Goal: Task Accomplishment & Management: Complete application form

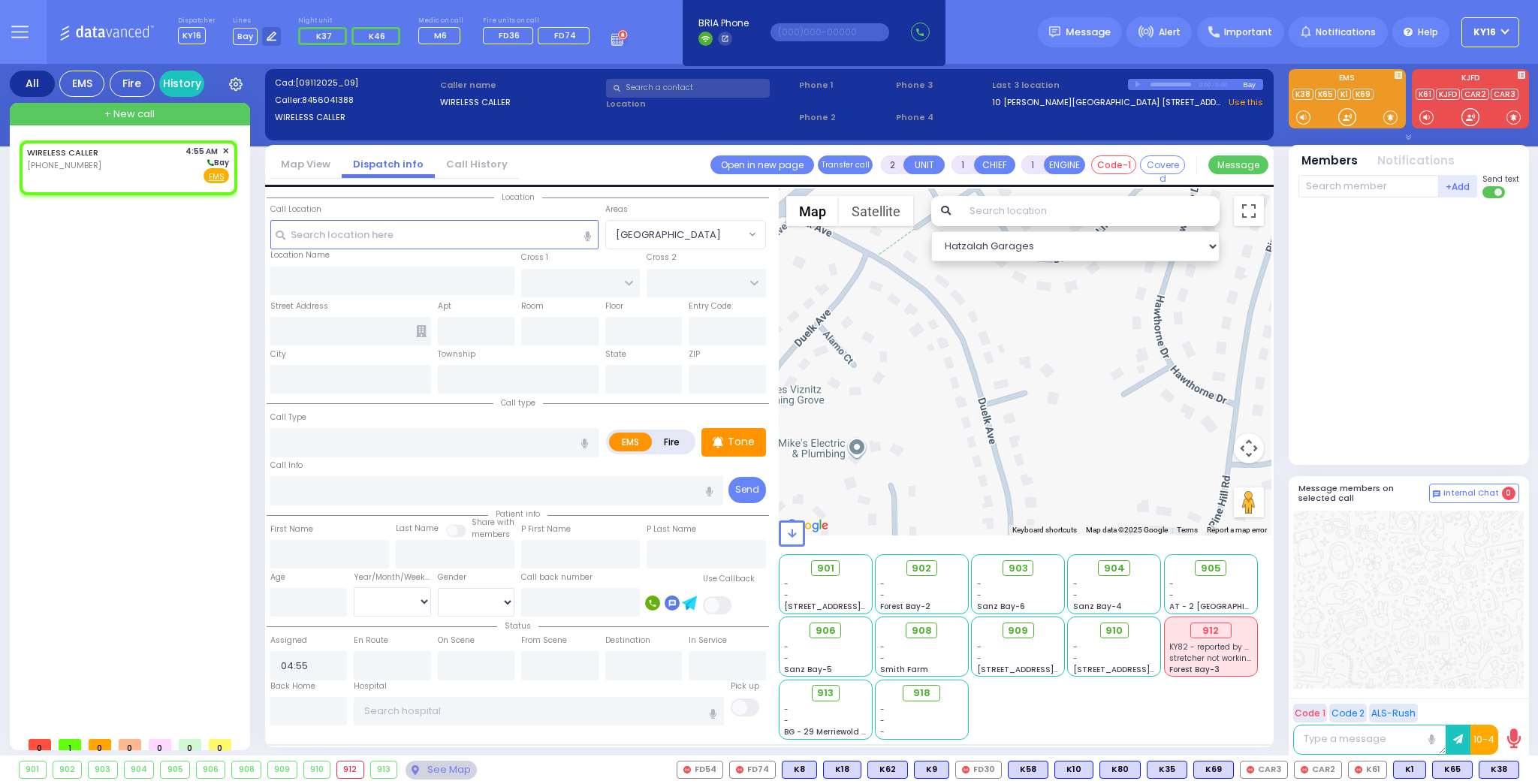
select select
drag, startPoint x: 141, startPoint y: 167, endPoint x: 149, endPoint y: 173, distance: 10.0
click at [149, 173] on div "WIRELESS CALLER [PHONE_NUMBER] 4:55 AM ✕ [GEOGRAPHIC_DATA]" at bounding box center [128, 164] width 202 height 39
select select
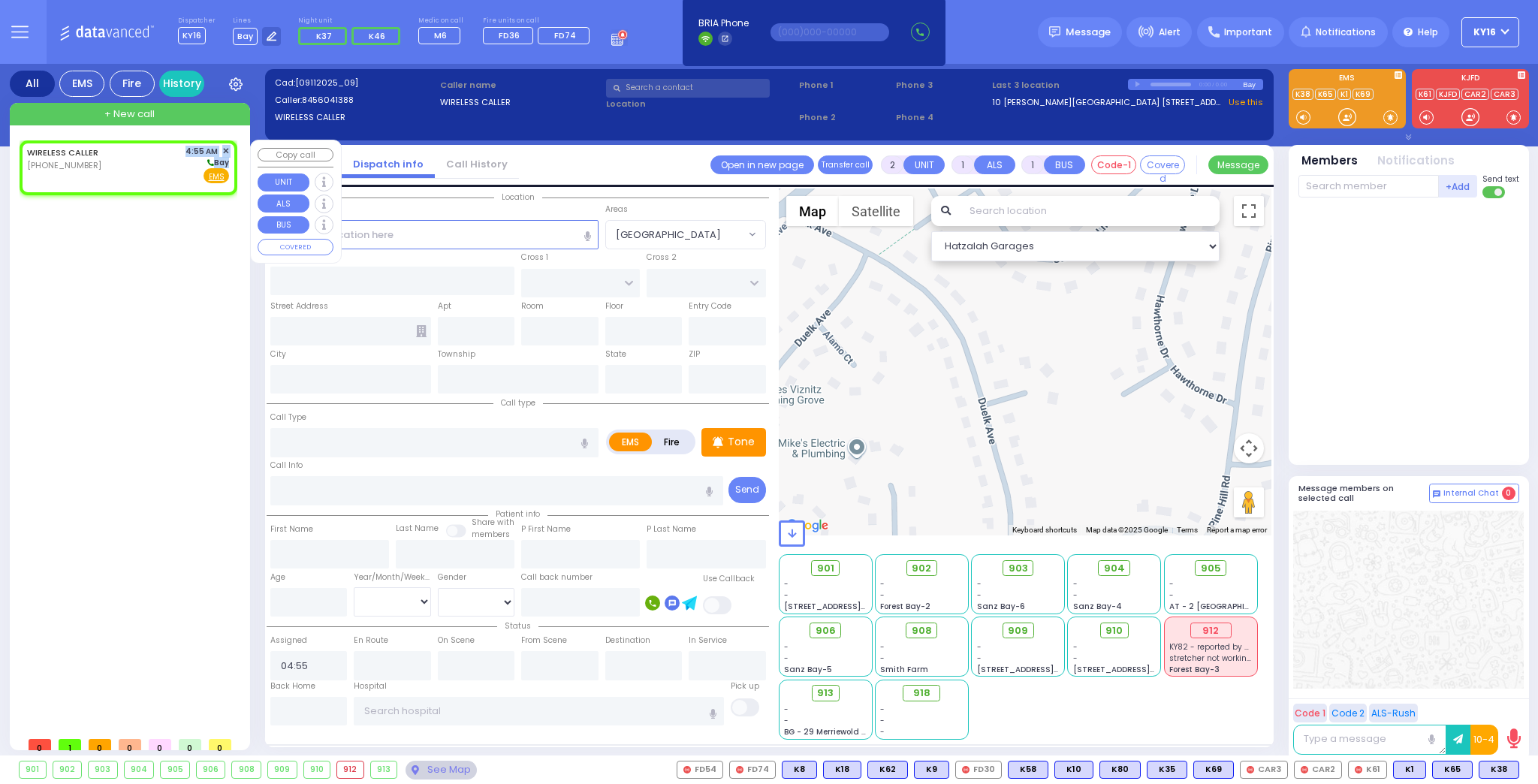
radio input "true"
select select
select select "Hatzalah Garages"
click at [380, 244] on input "text" at bounding box center [434, 234] width 328 height 29
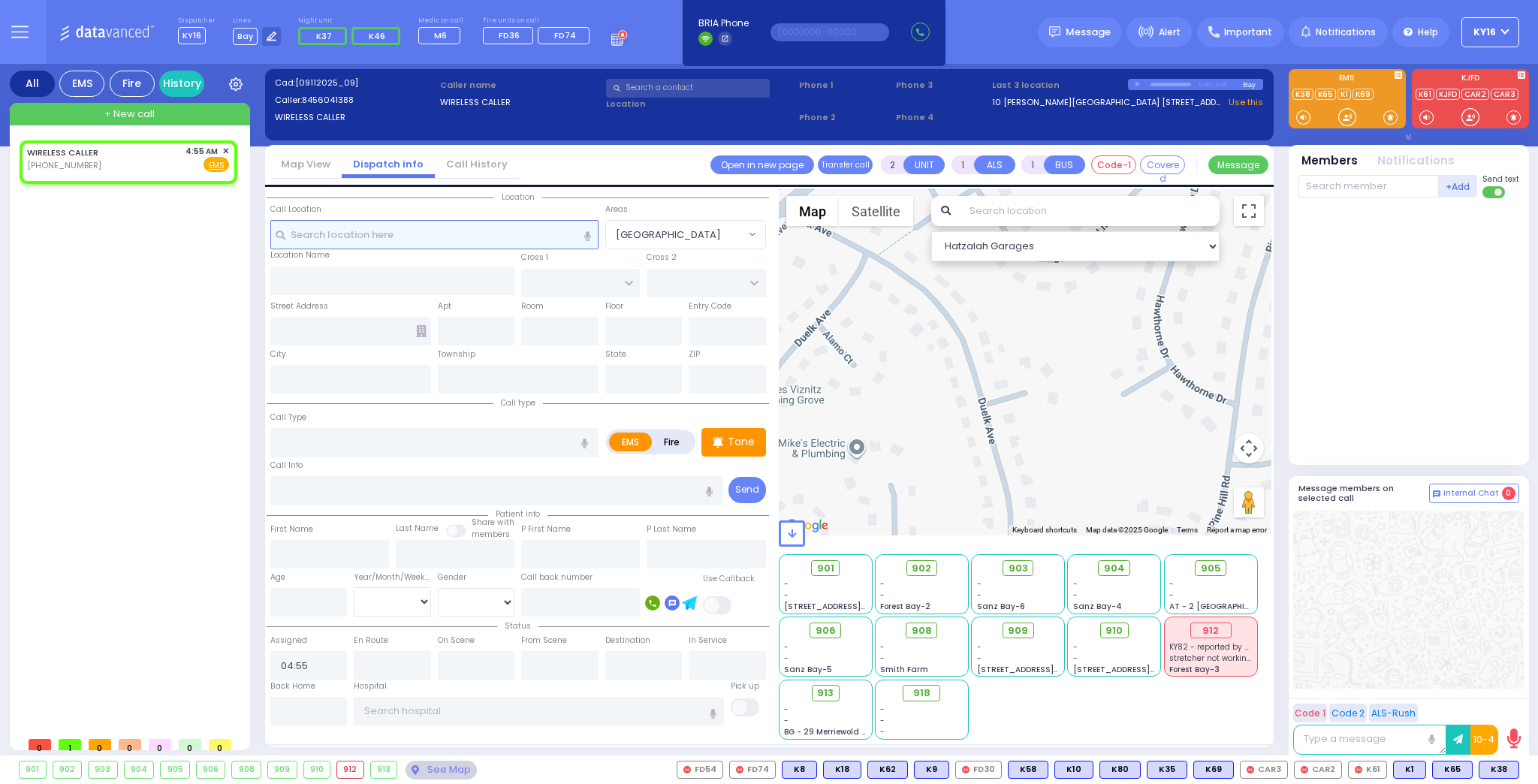
select select
radio input "true"
select select
select select "Hatzalah Garages"
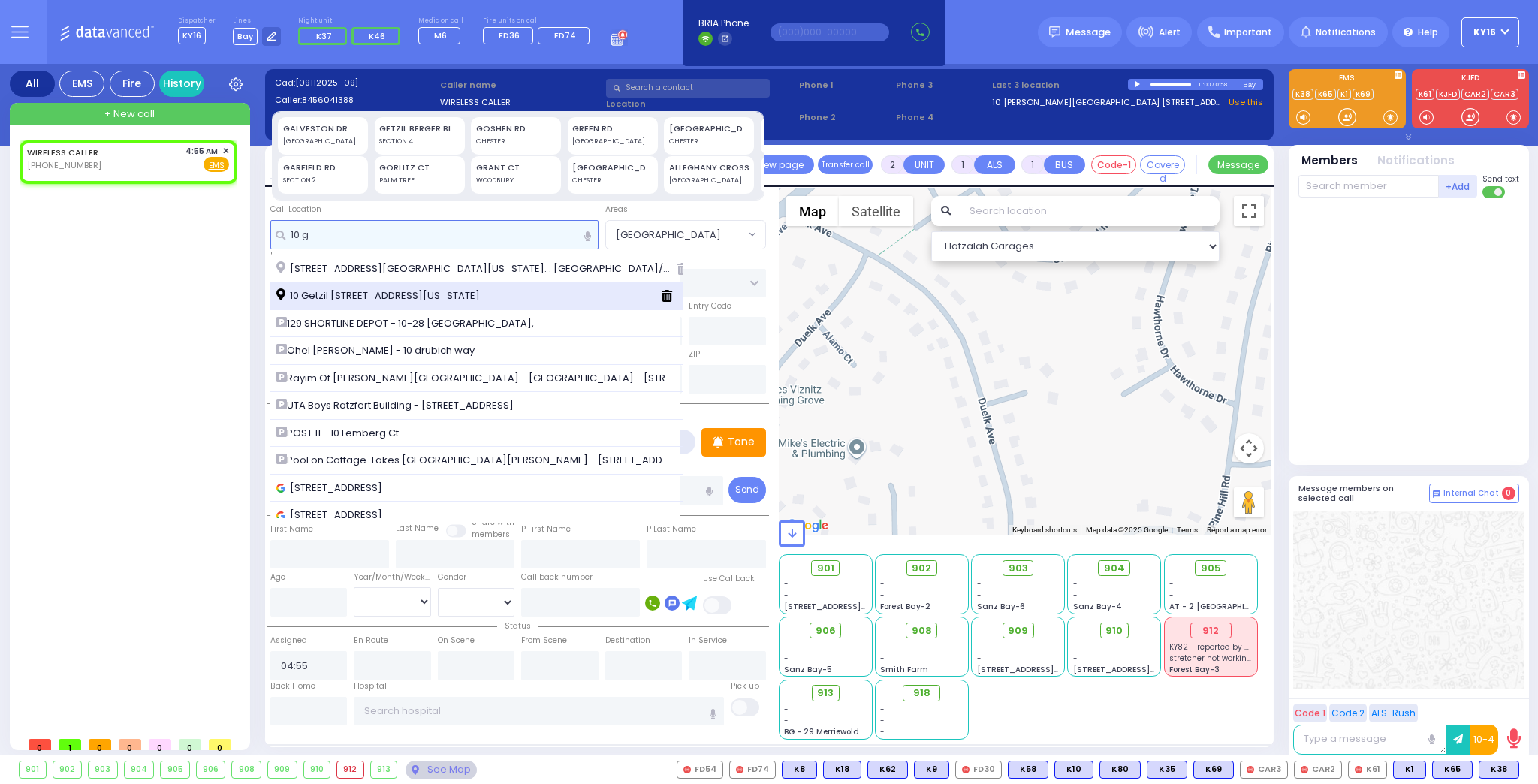
type input "10 g"
click at [366, 291] on span "10 Getzil Berger Boulevard Monroe New York 10950" at bounding box center [380, 296] width 208 height 15
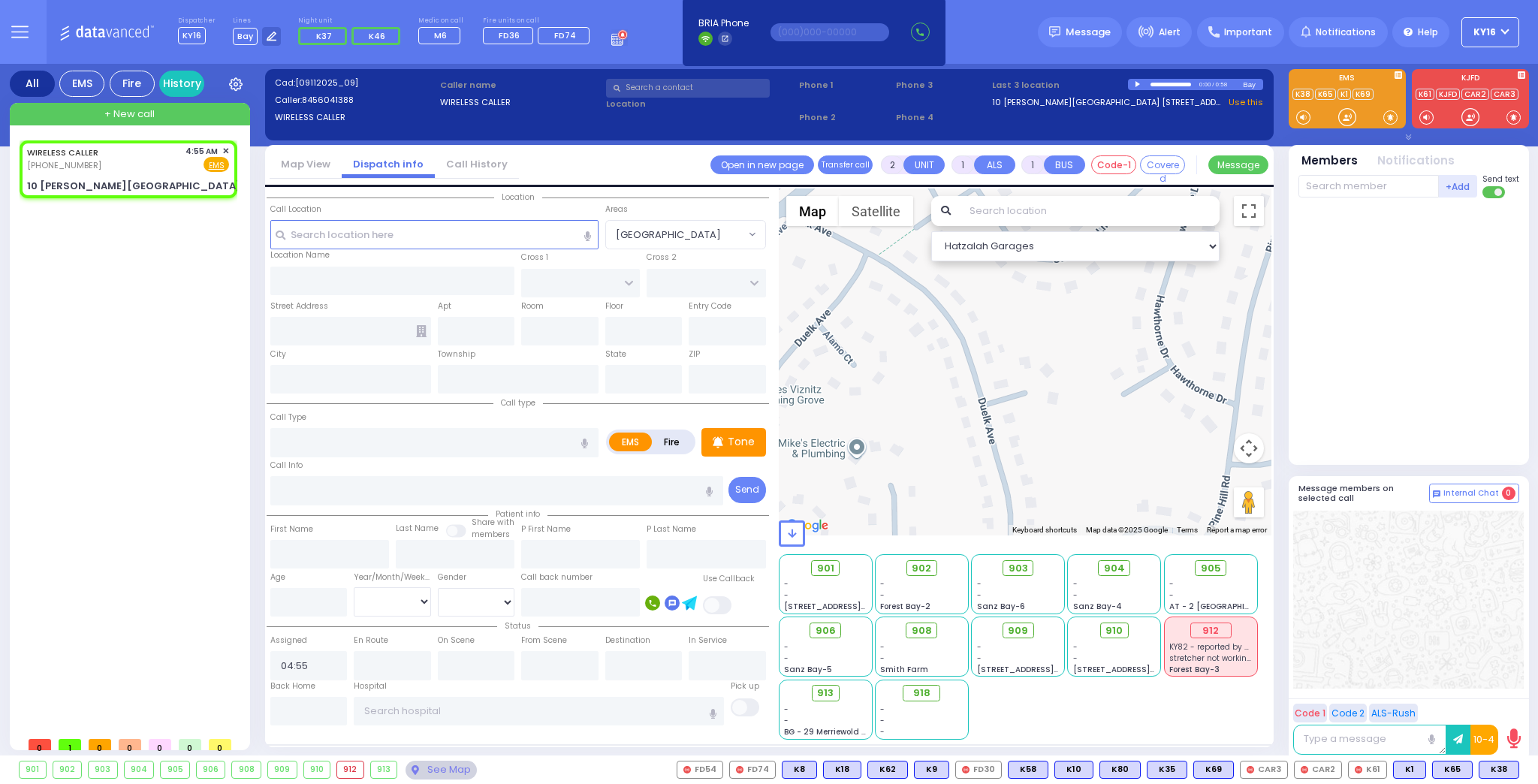
select select
radio input "true"
select select
select select "Hatzalah Garages"
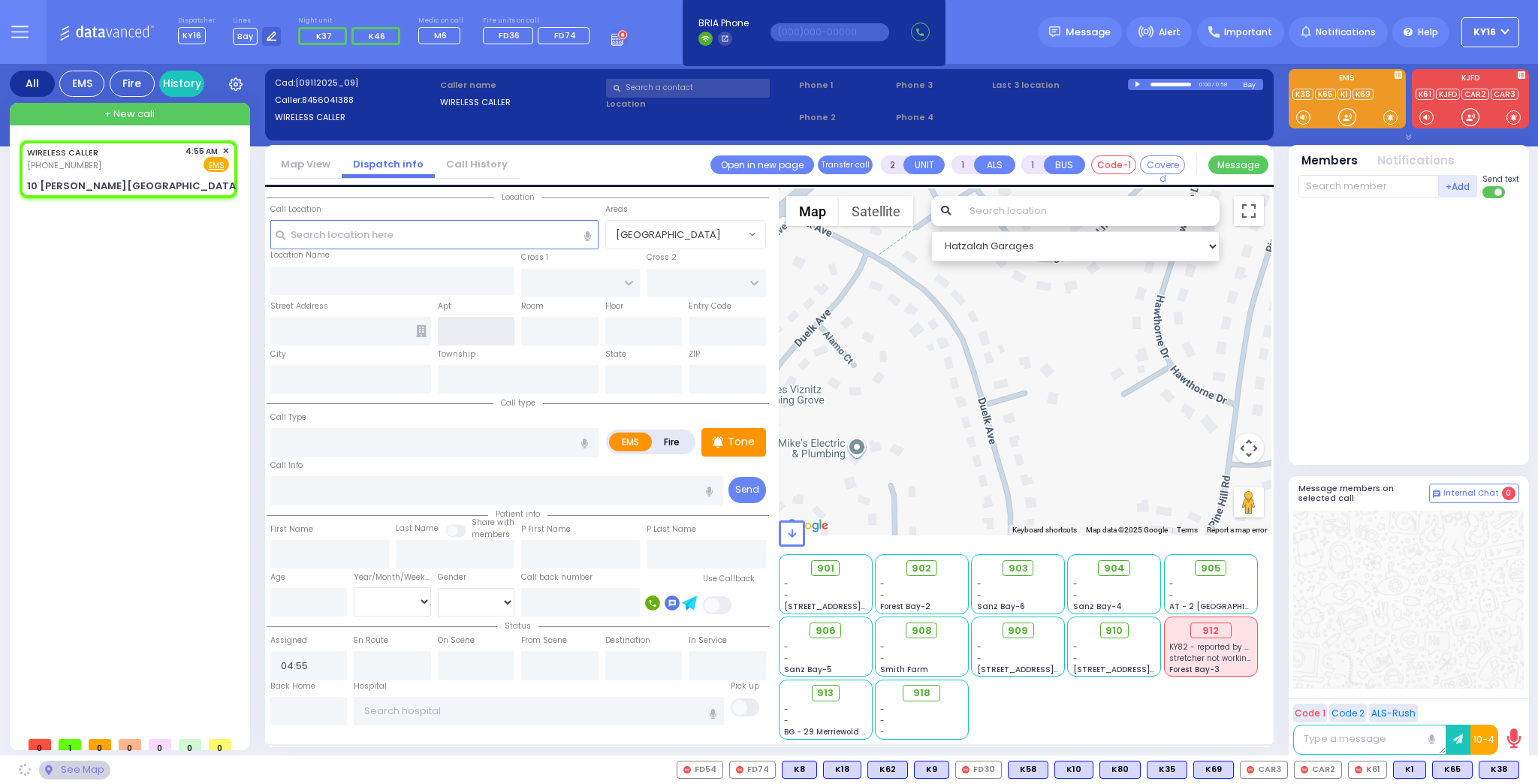
type input "KERESTIER COURT"
type input "[PERSON_NAME] DR"
type input "10 [PERSON_NAME][GEOGRAPHIC_DATA]"
type input "Monroe"
type input "[US_STATE]"
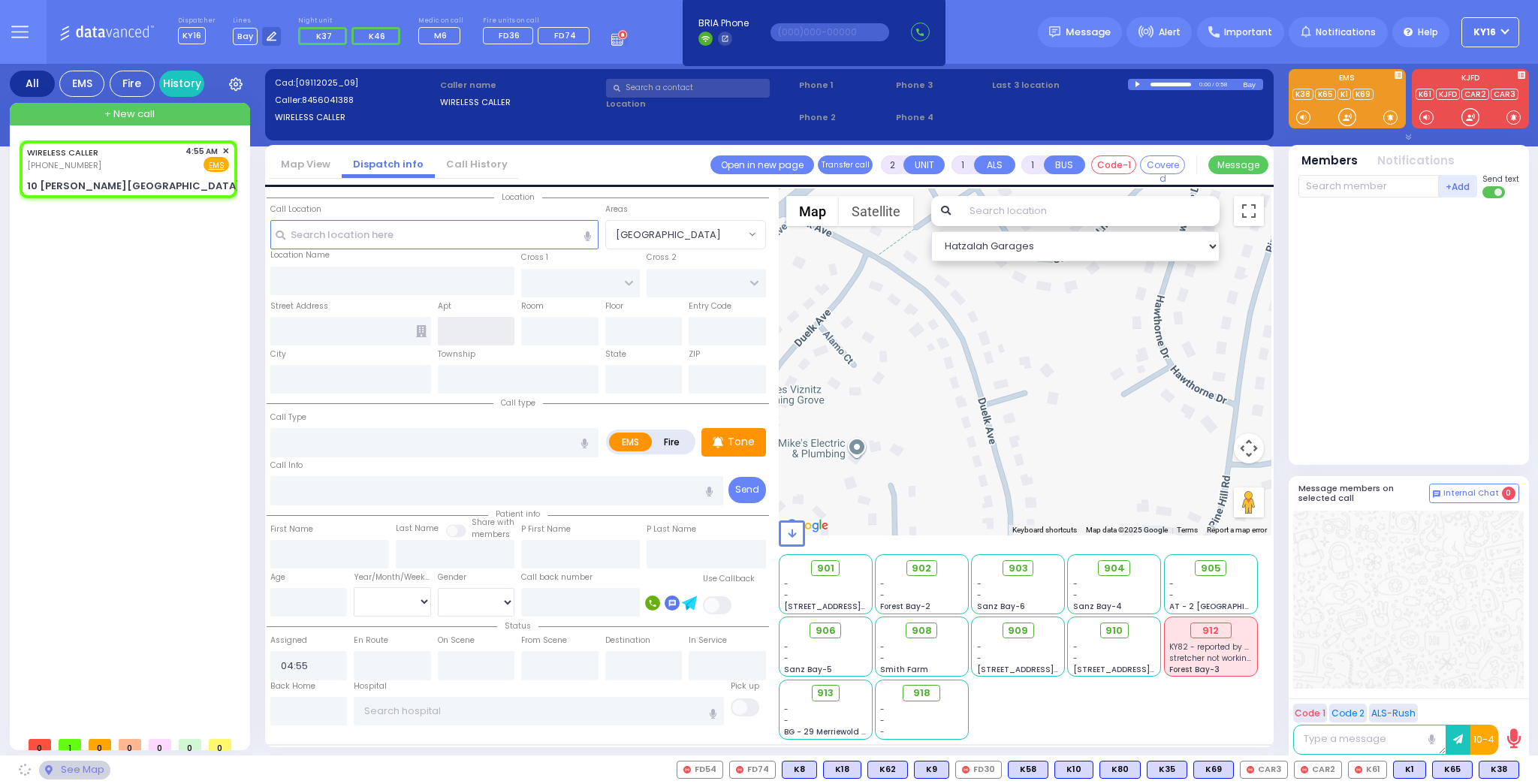
type input "10950"
select select "SECTION 4"
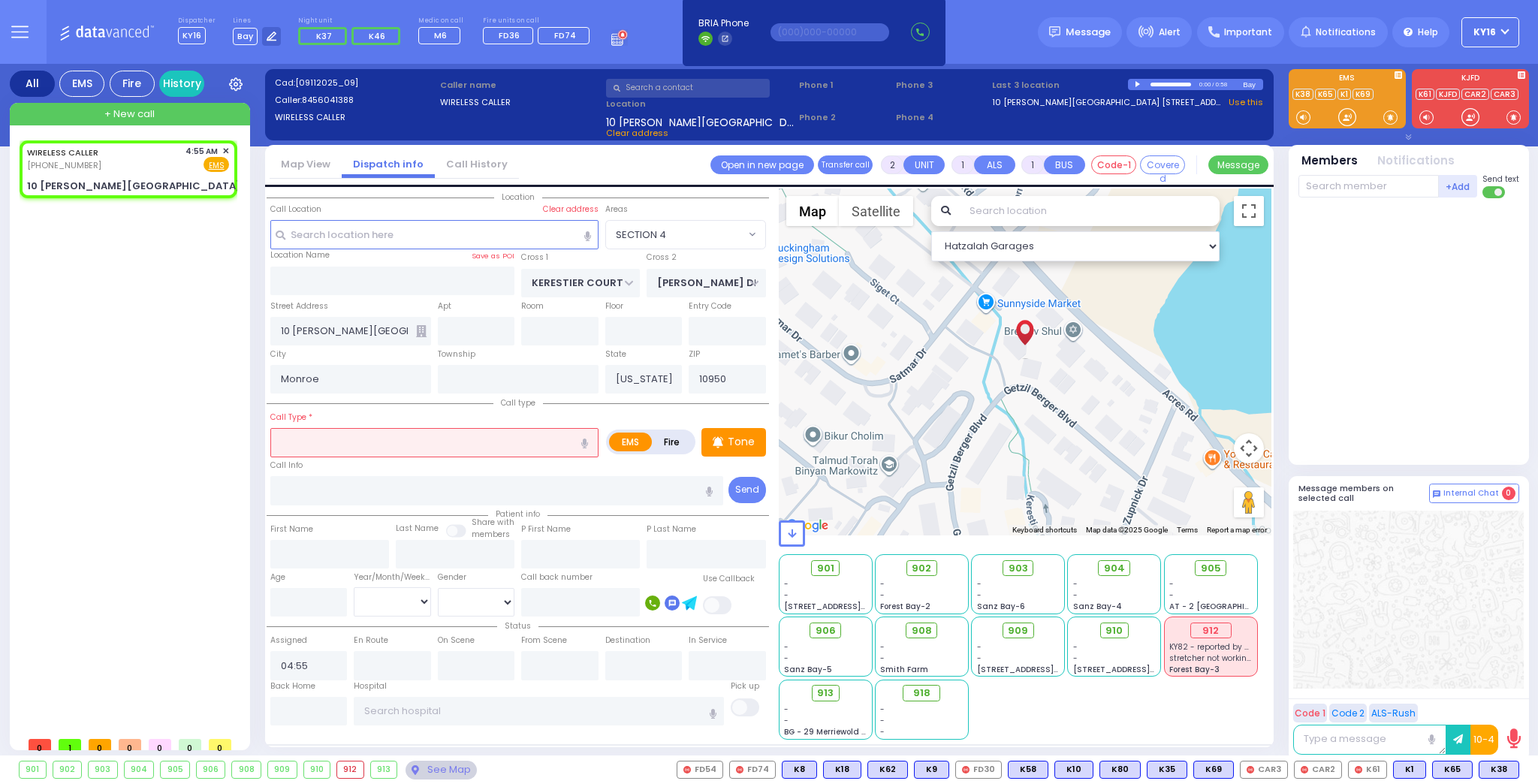
click at [334, 436] on input "text" at bounding box center [434, 442] width 328 height 29
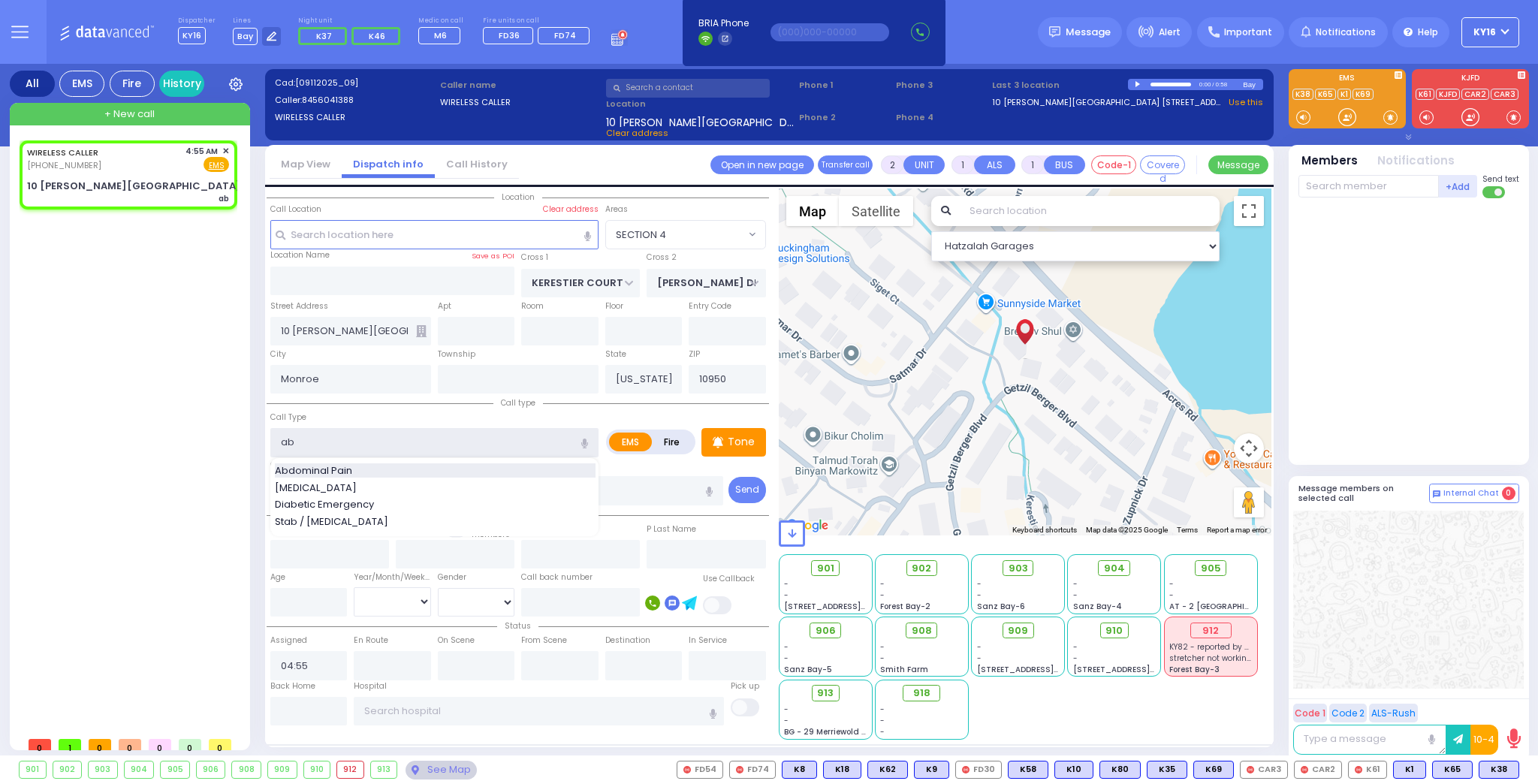
type input "ab"
select select
radio input "true"
select select
click at [331, 464] on span "Abdominal Pain" at bounding box center [316, 471] width 82 height 15
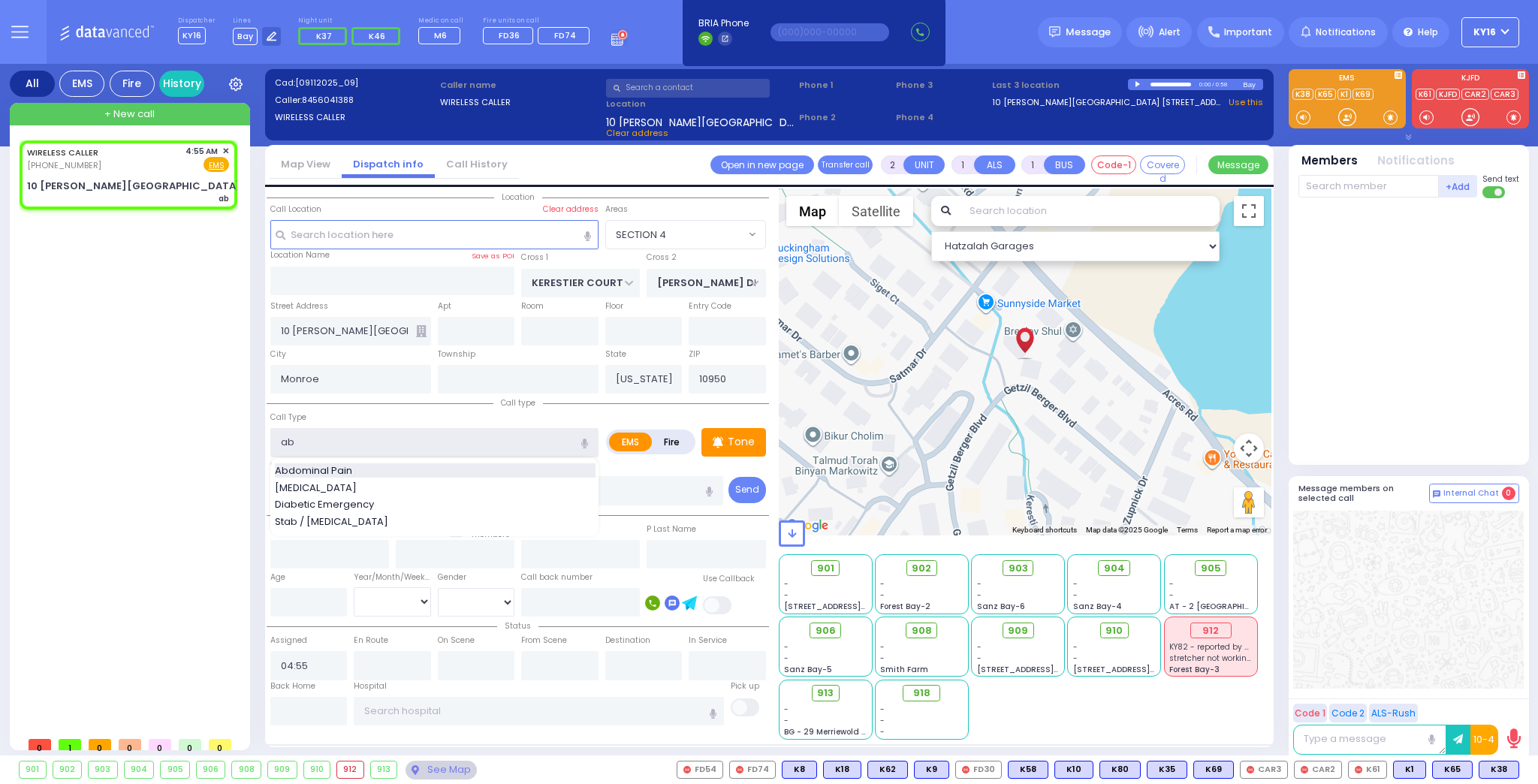
type input "Abdominal Pain"
select select "Hatzalah Garages"
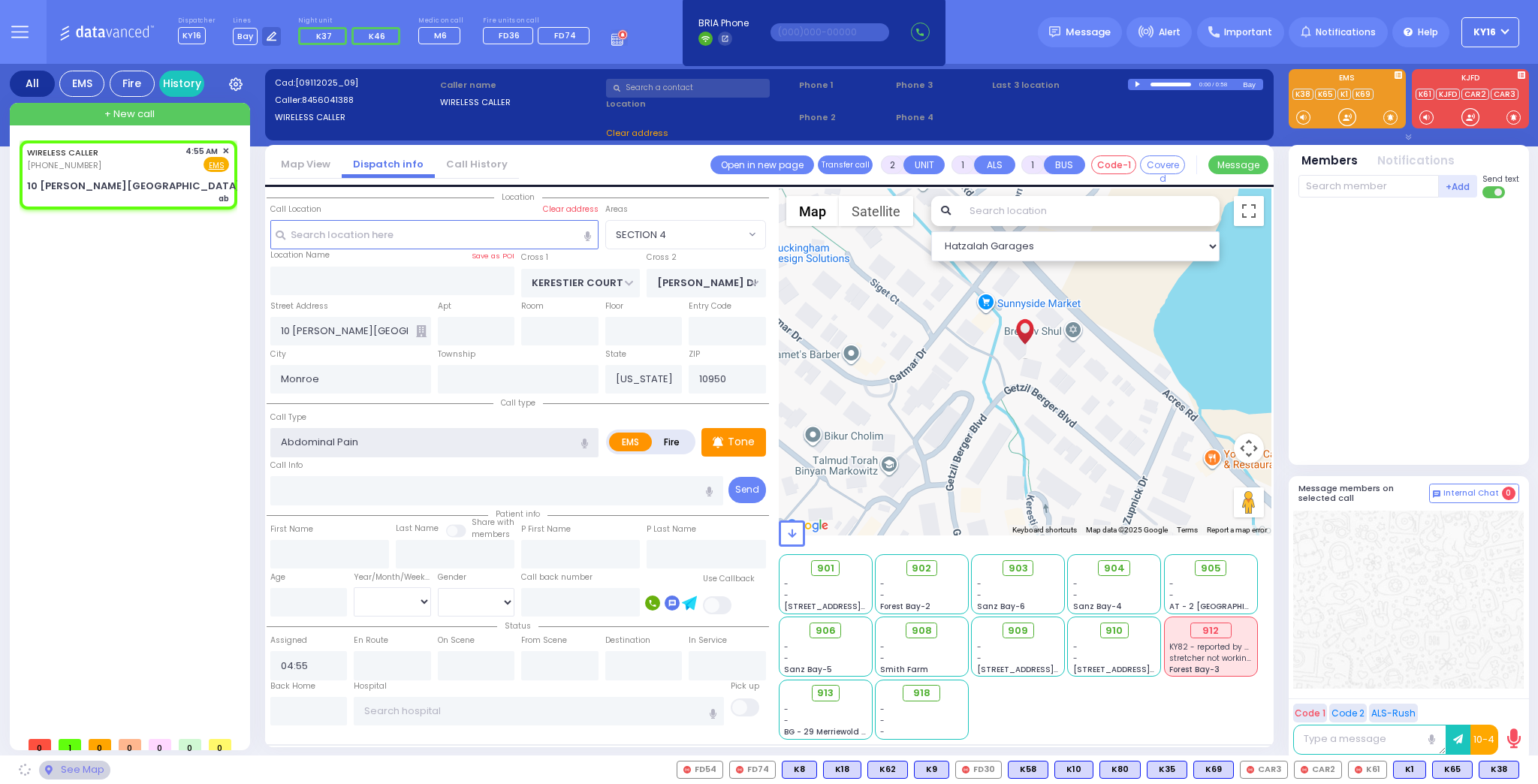
type input "1"
type input "0"
select select "SECTION 4"
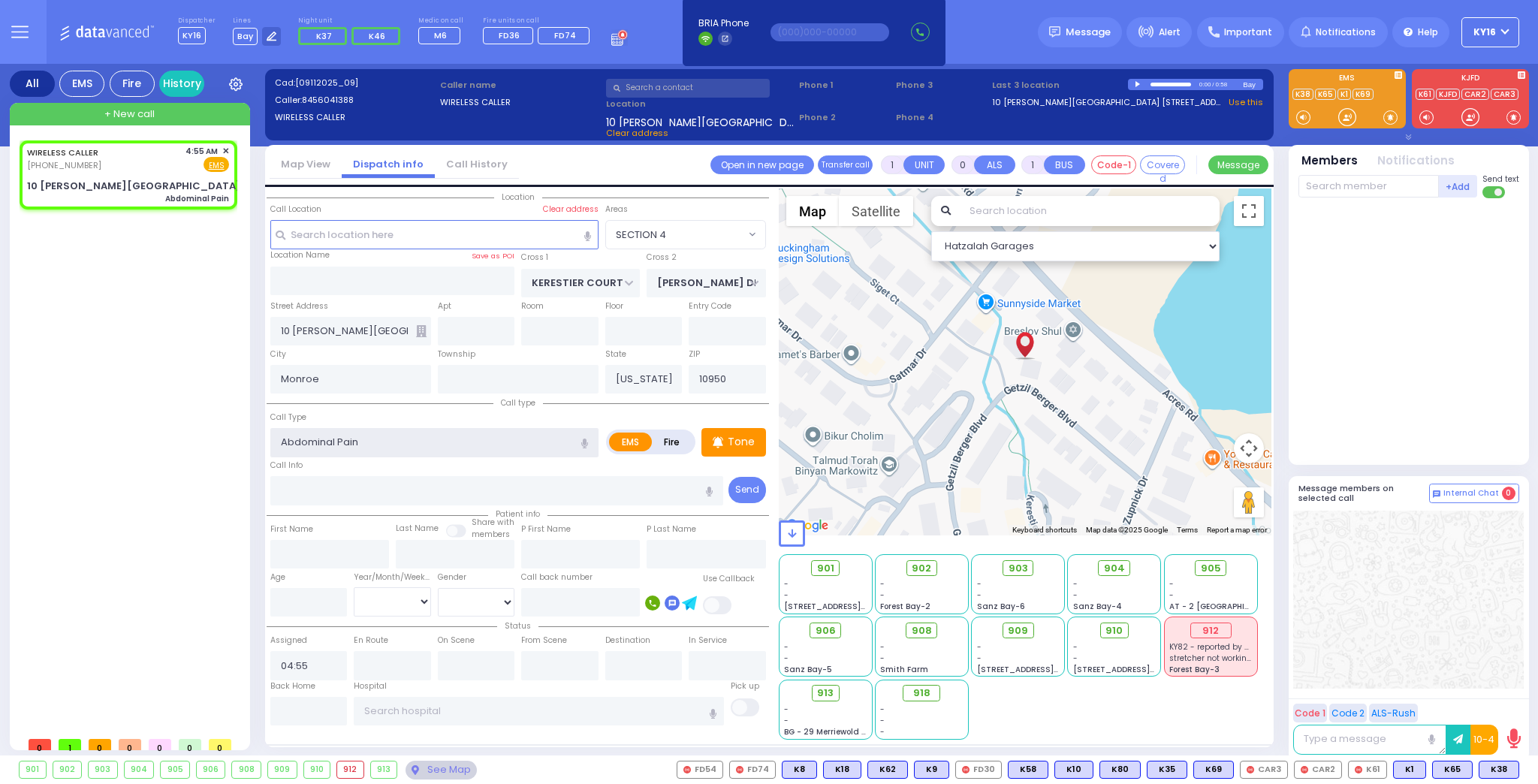
select select
radio input "true"
select select
select select "Hatzalah Garages"
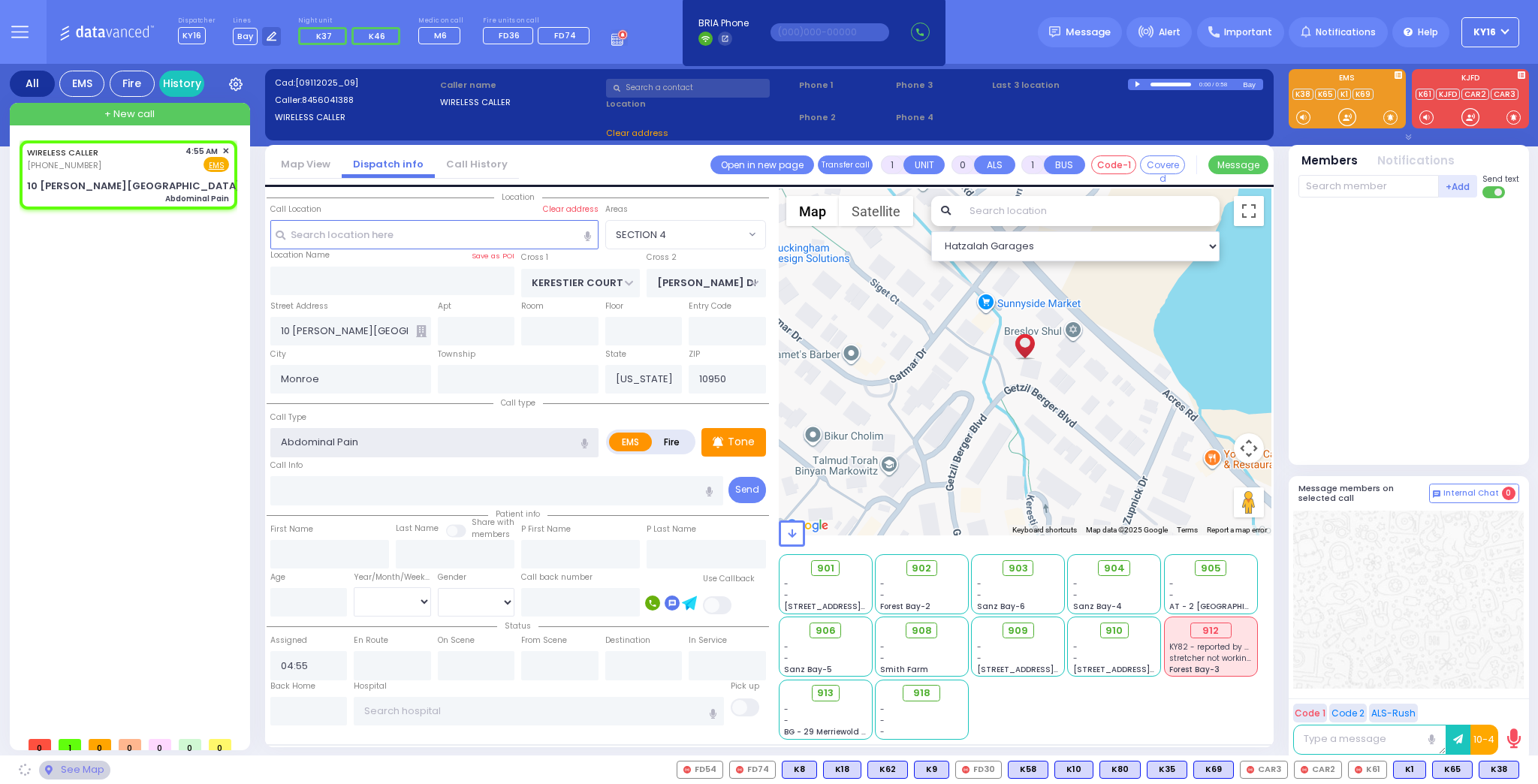
select select "SECTION 4"
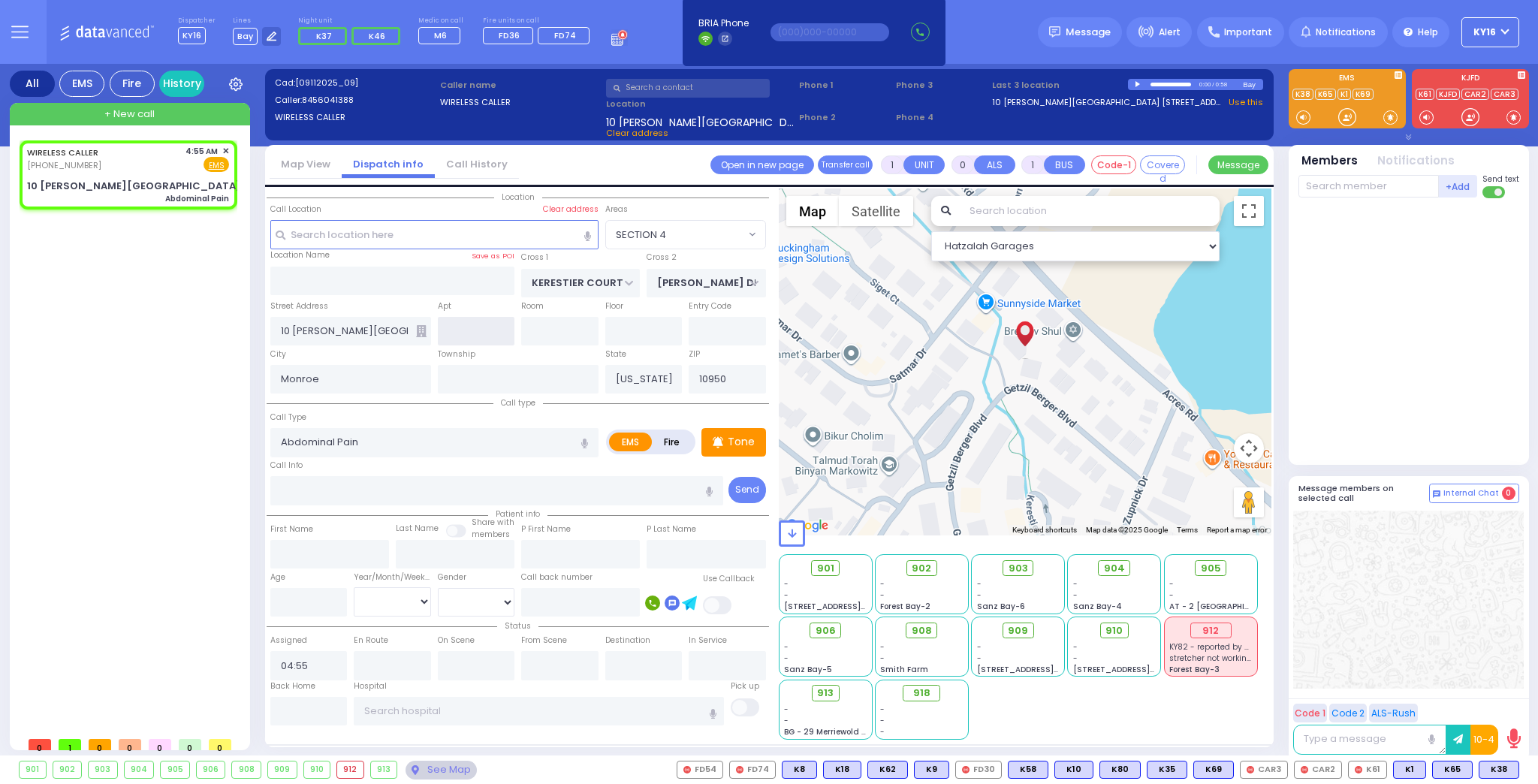
click at [463, 328] on input "text" at bounding box center [476, 331] width 77 height 29
select select
radio input "true"
select select
select select "Hatzalah Garages"
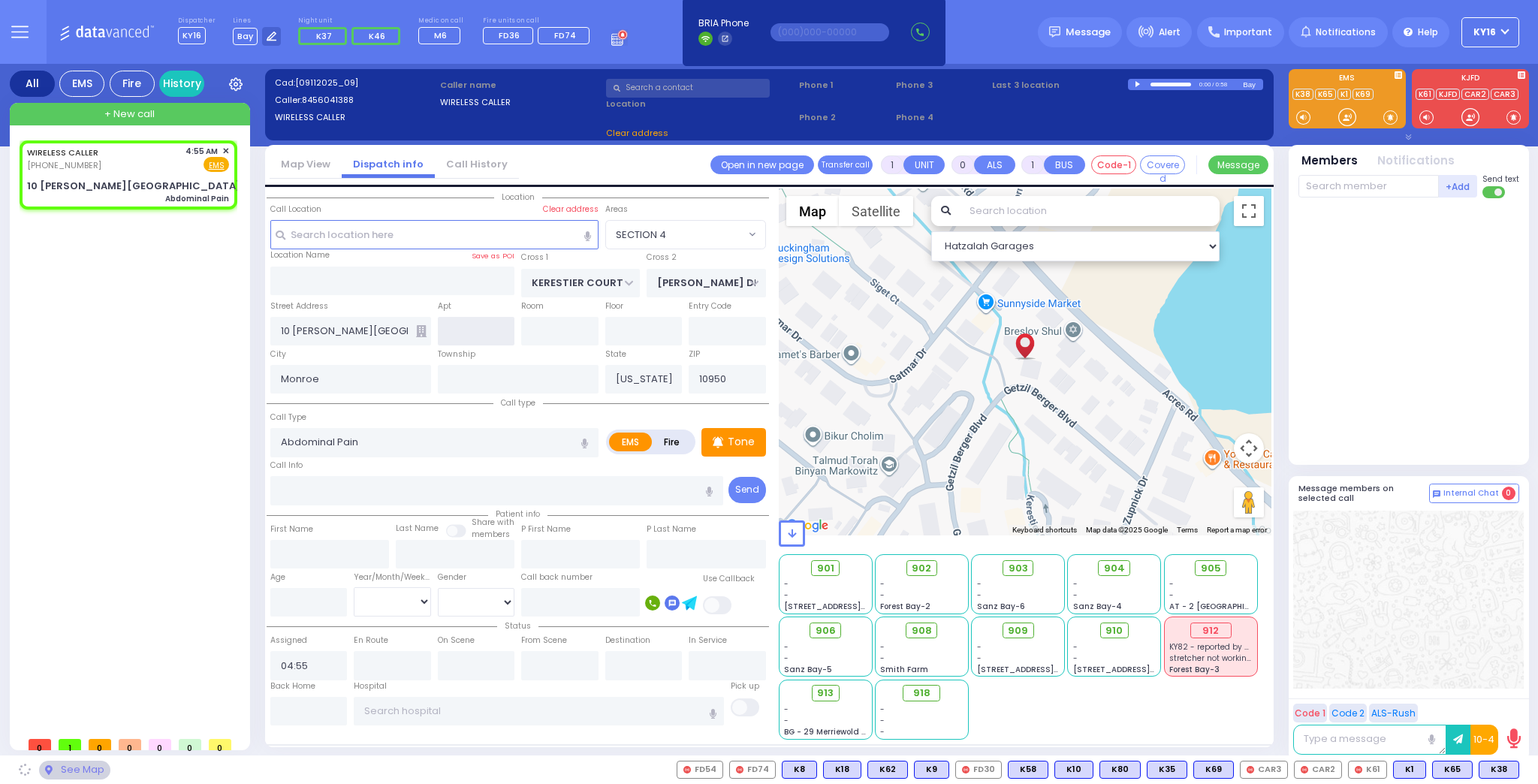
select select "SECTION 4"
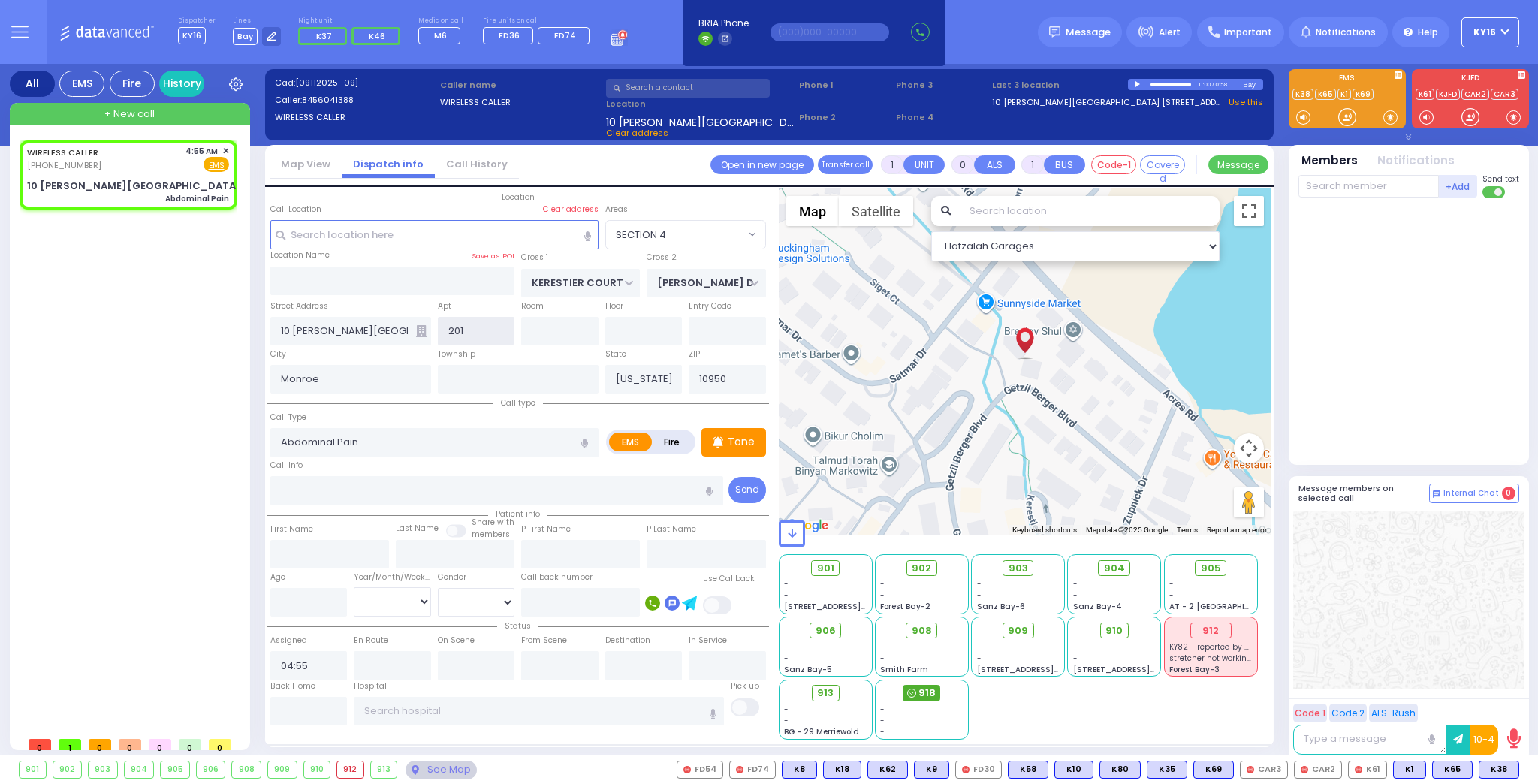
type input "201"
click at [925, 695] on span "918" at bounding box center [927, 692] width 17 height 15
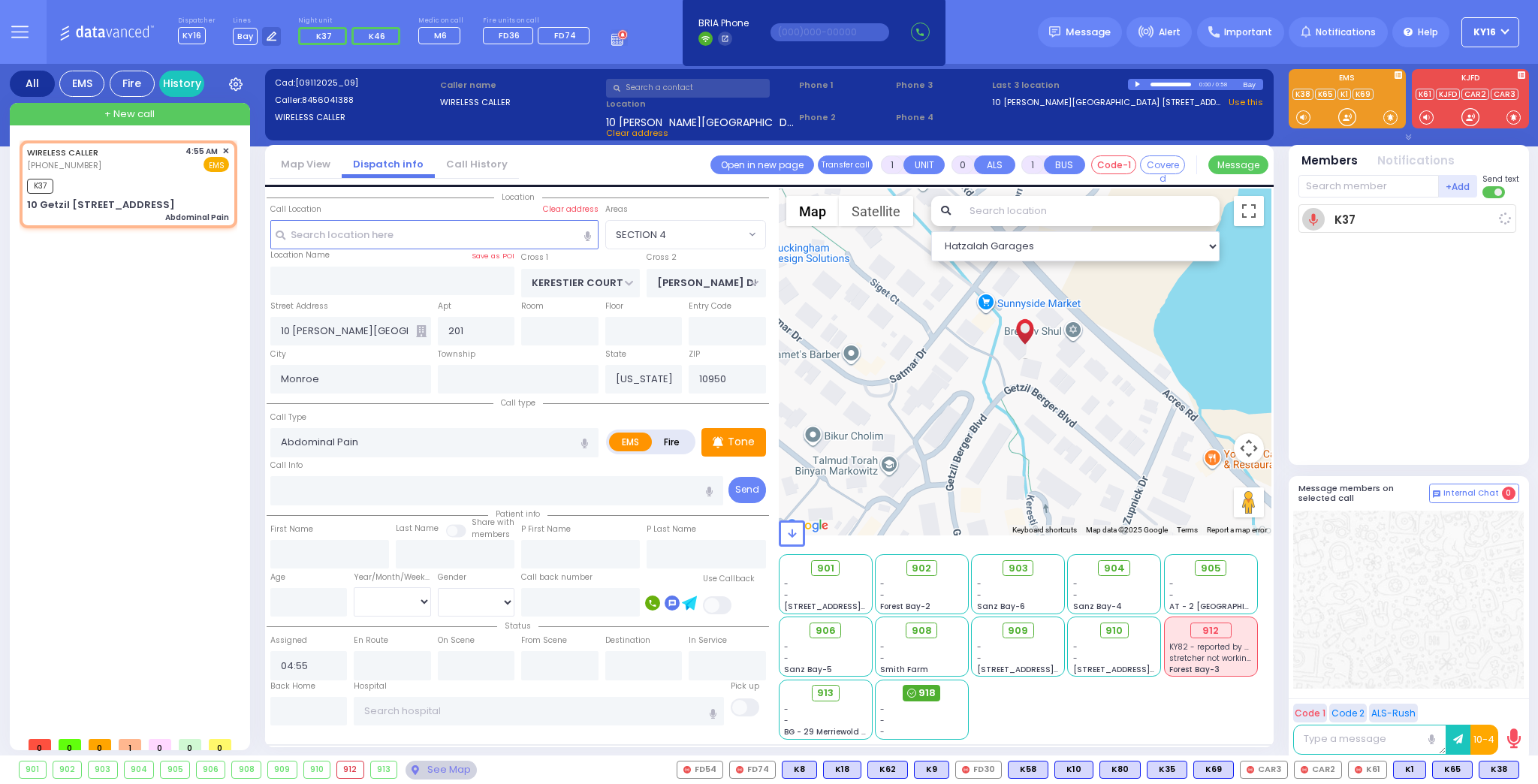
select select
radio input "true"
select select
type input "04:57"
select select "Hatzalah Garages"
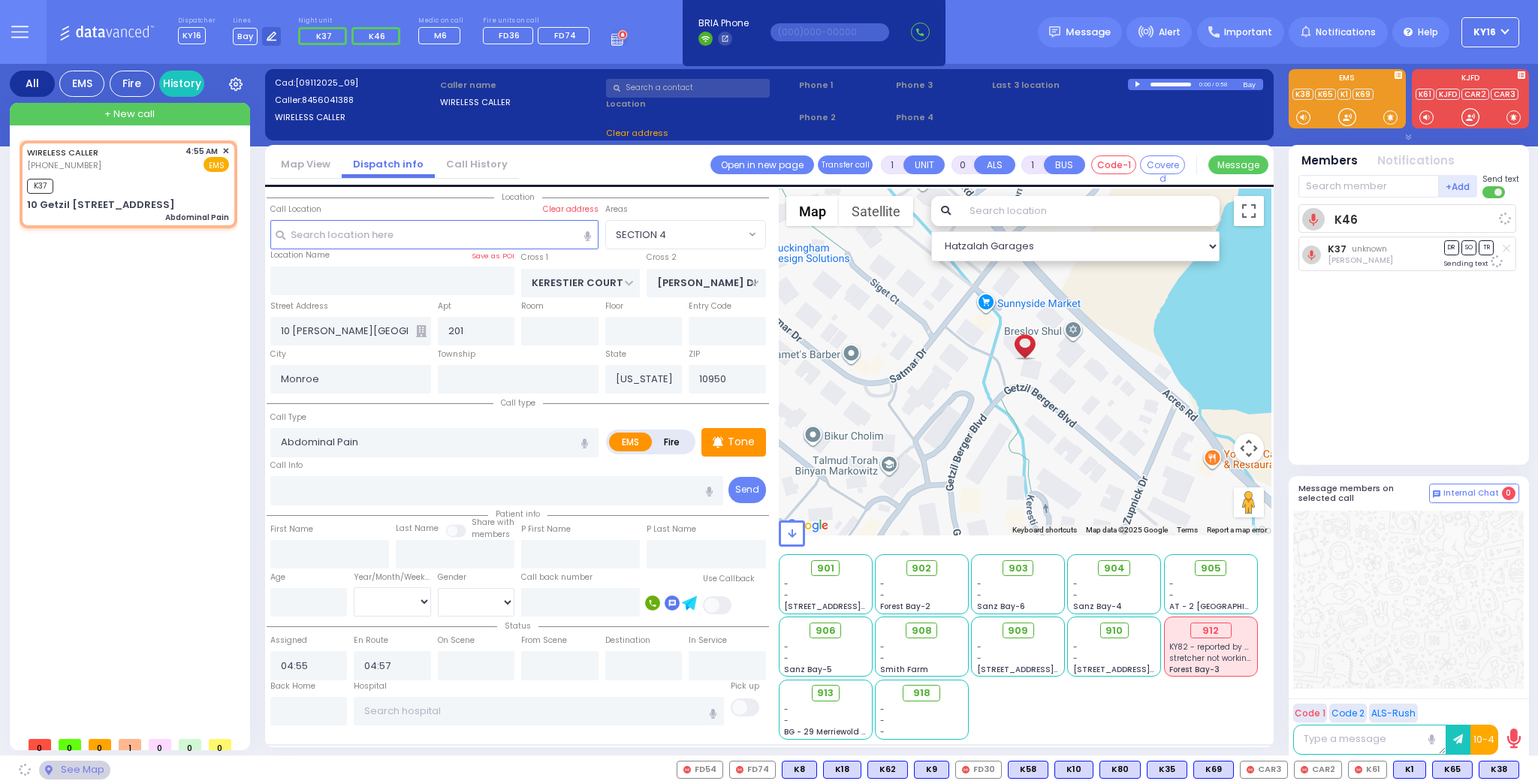
select select
radio input "true"
select select
select select "Hatzalah Garages"
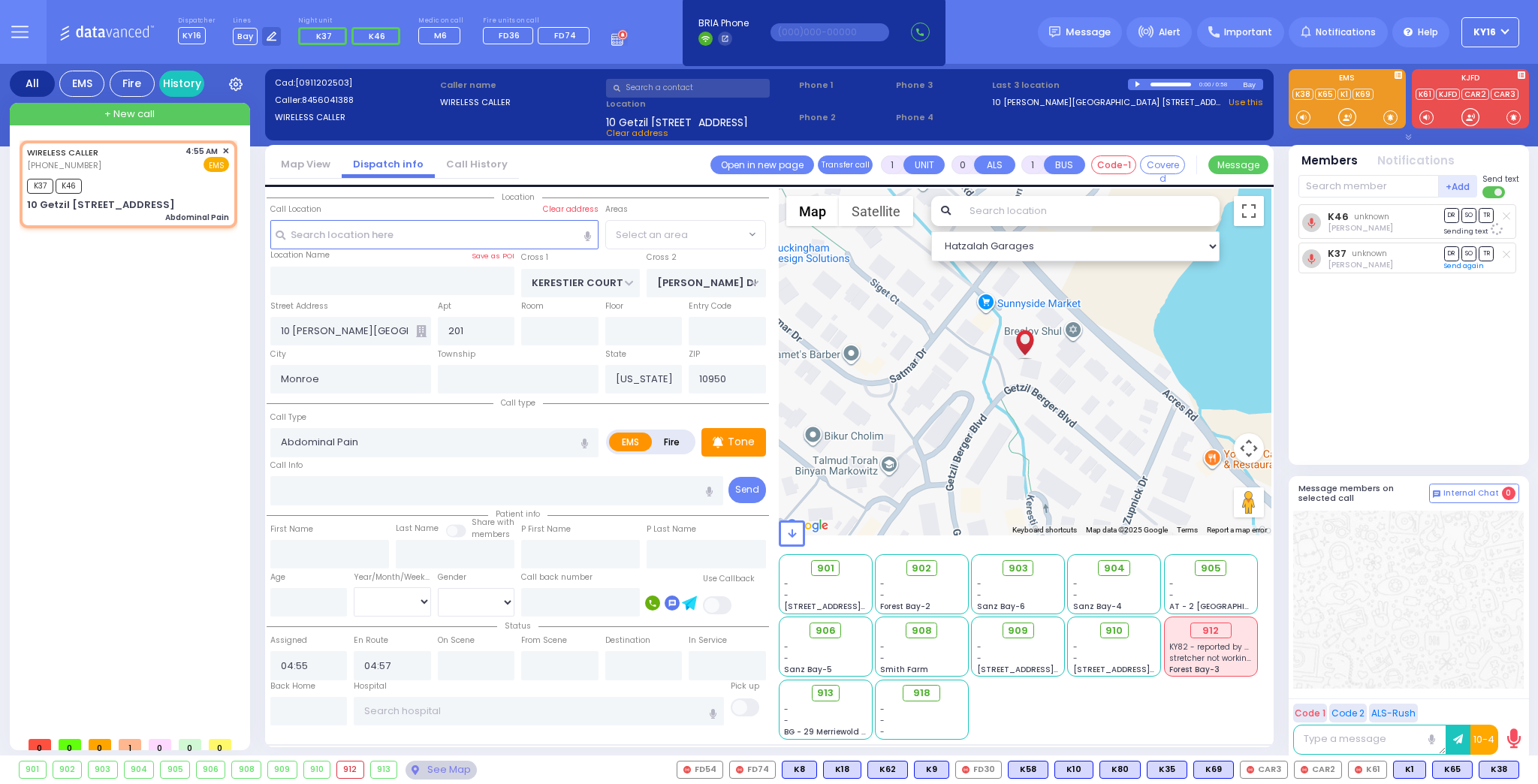
select select
radio input "true"
select select
select select "SECTION 4"
select select "Hatzalah Garages"
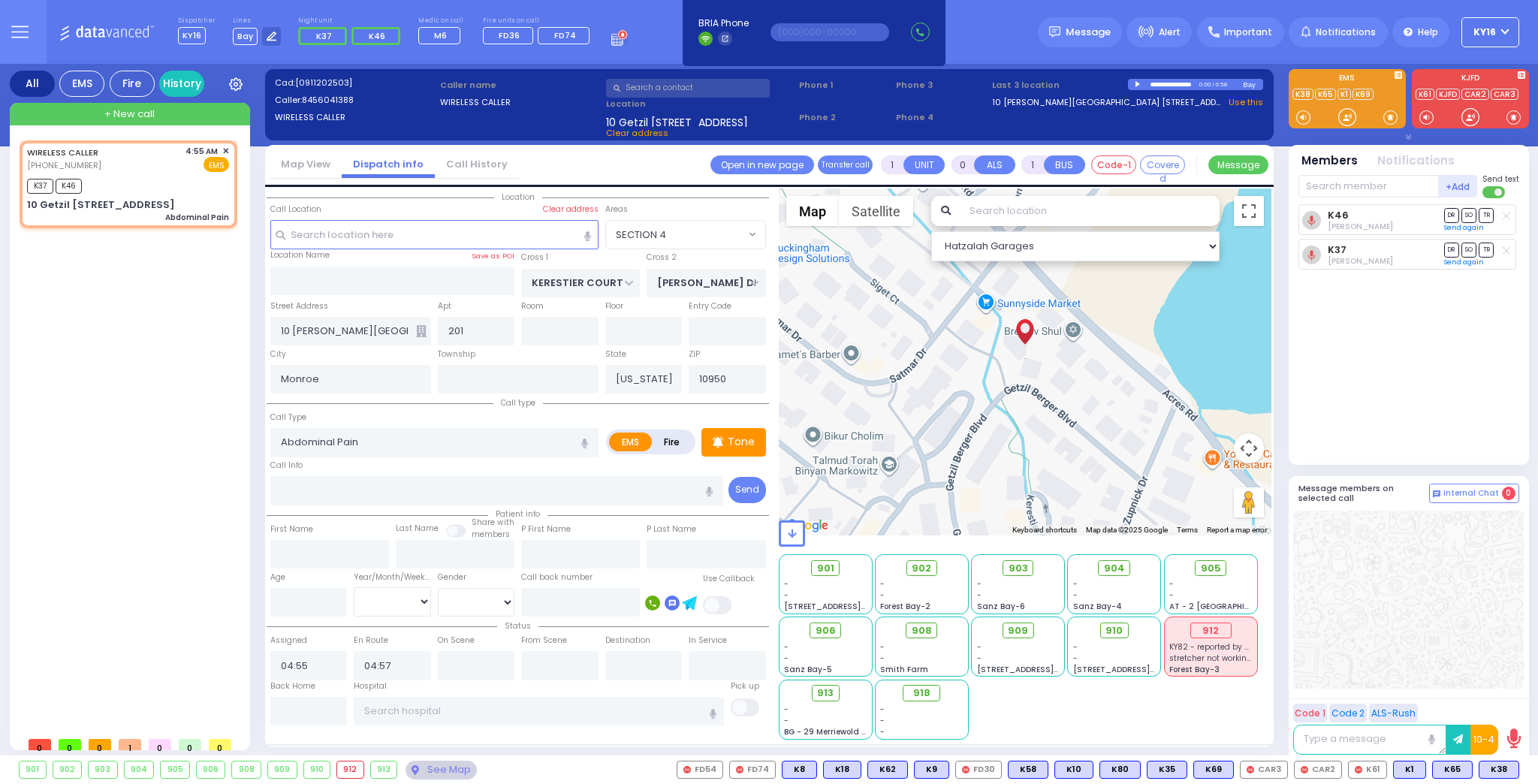
select select "SECTION 4"
select select
radio input "true"
select select
select select "Hatzalah Garages"
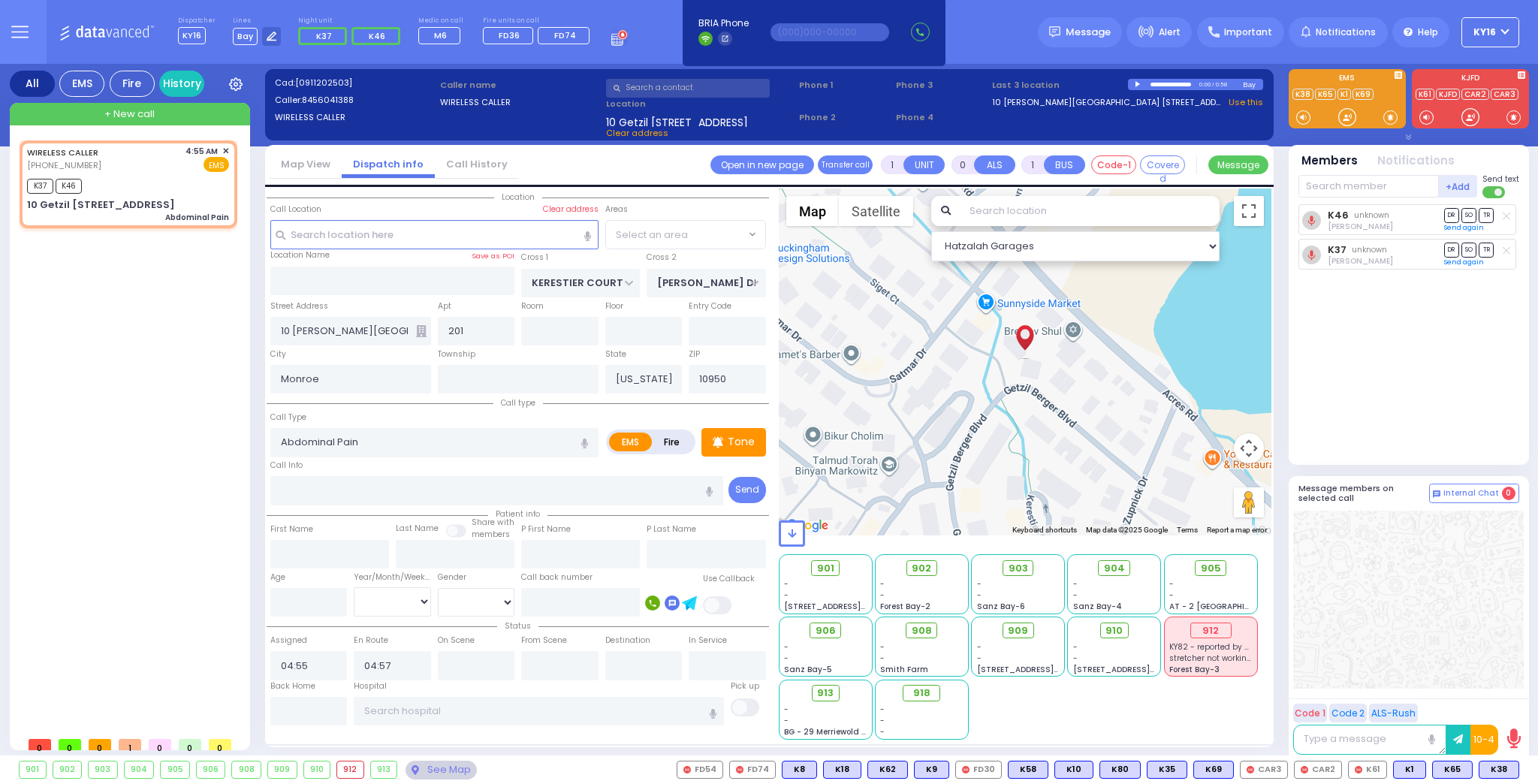
select select "SECTION 4"
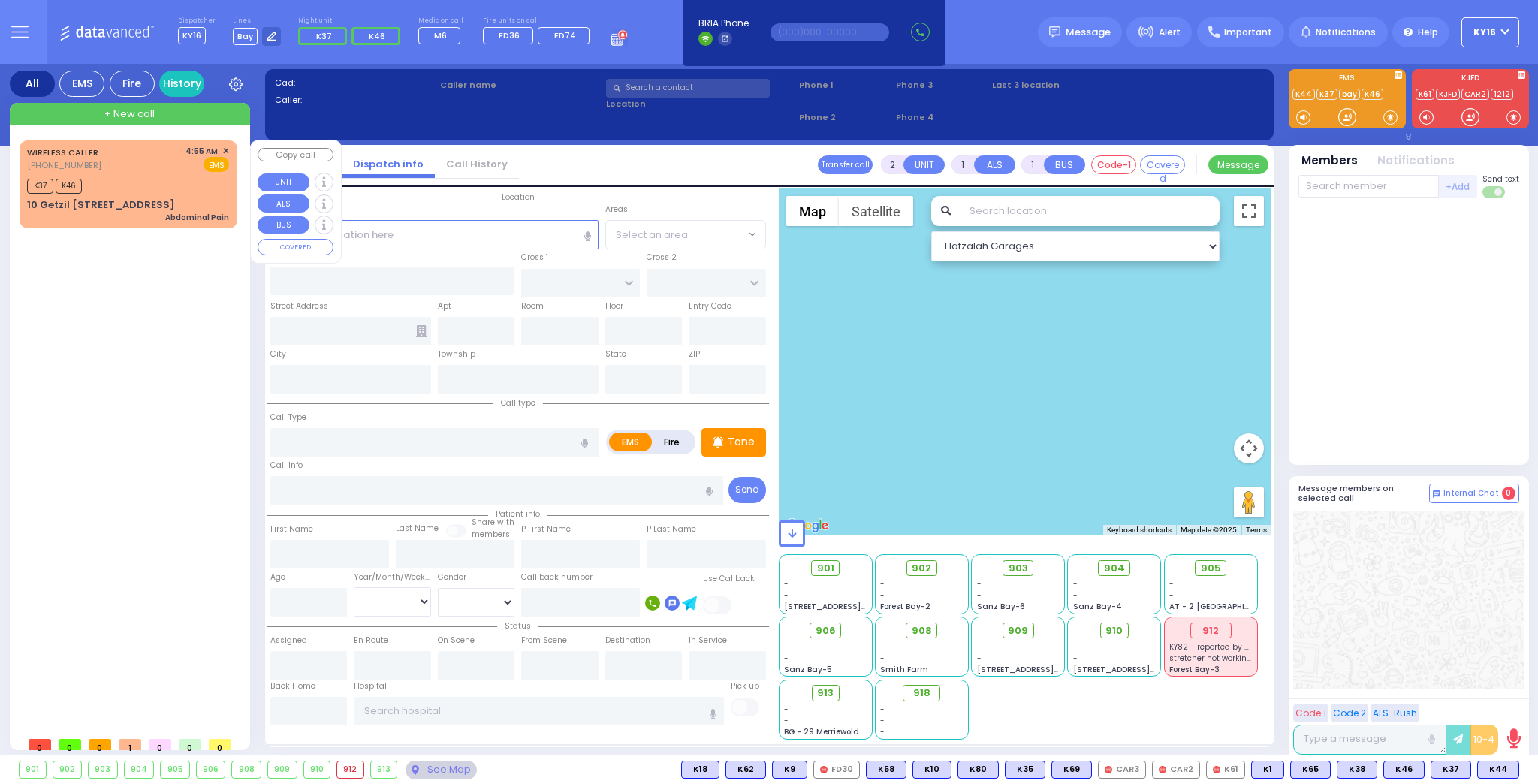
click at [153, 172] on div "WIRELESS CALLER [PHONE_NUMBER] 4:55 AM ✕ EMS K37 K46" at bounding box center [128, 184] width 212 height 83
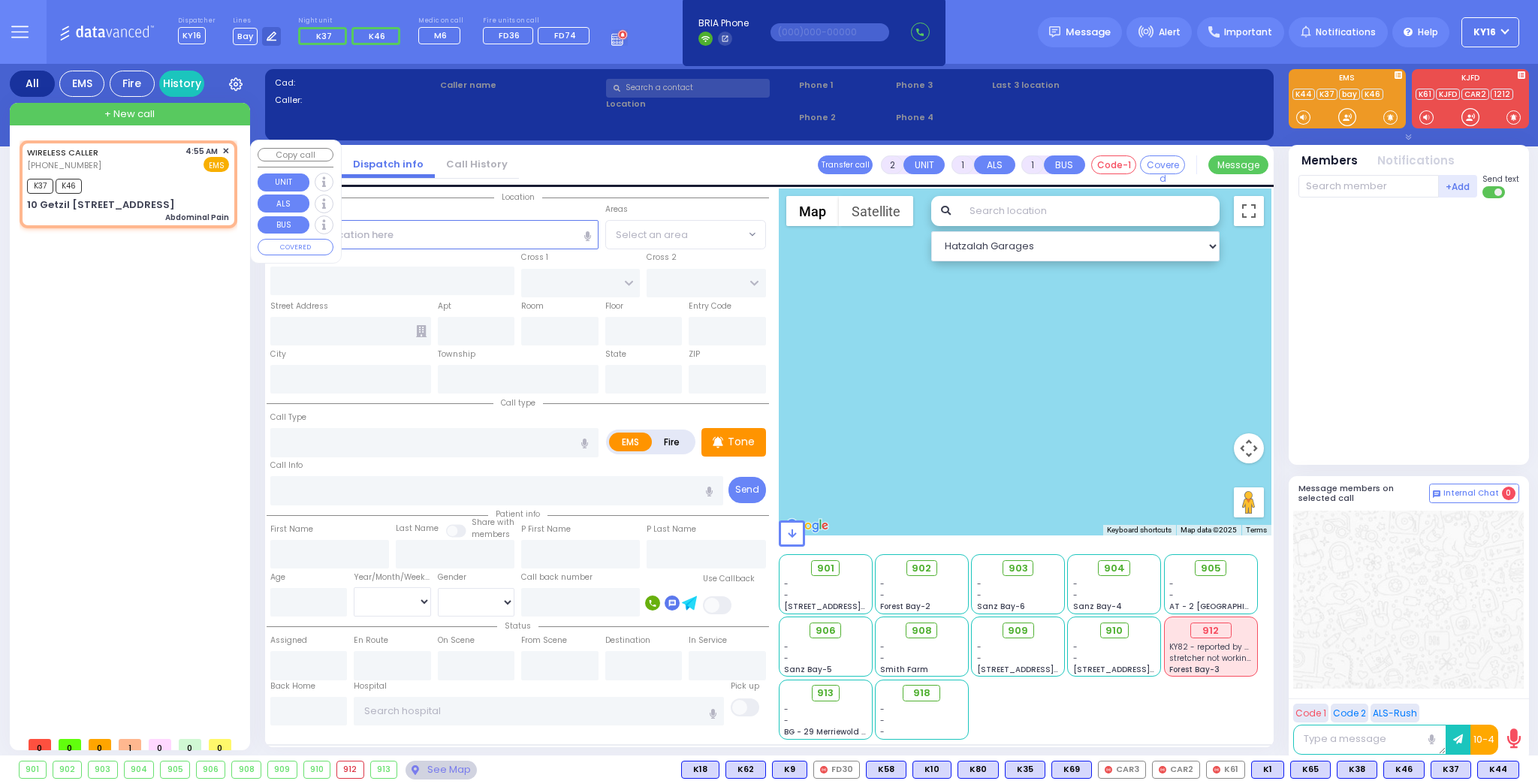
type input "1"
type input "0"
select select
type input "Abdominal Pain"
radio input "true"
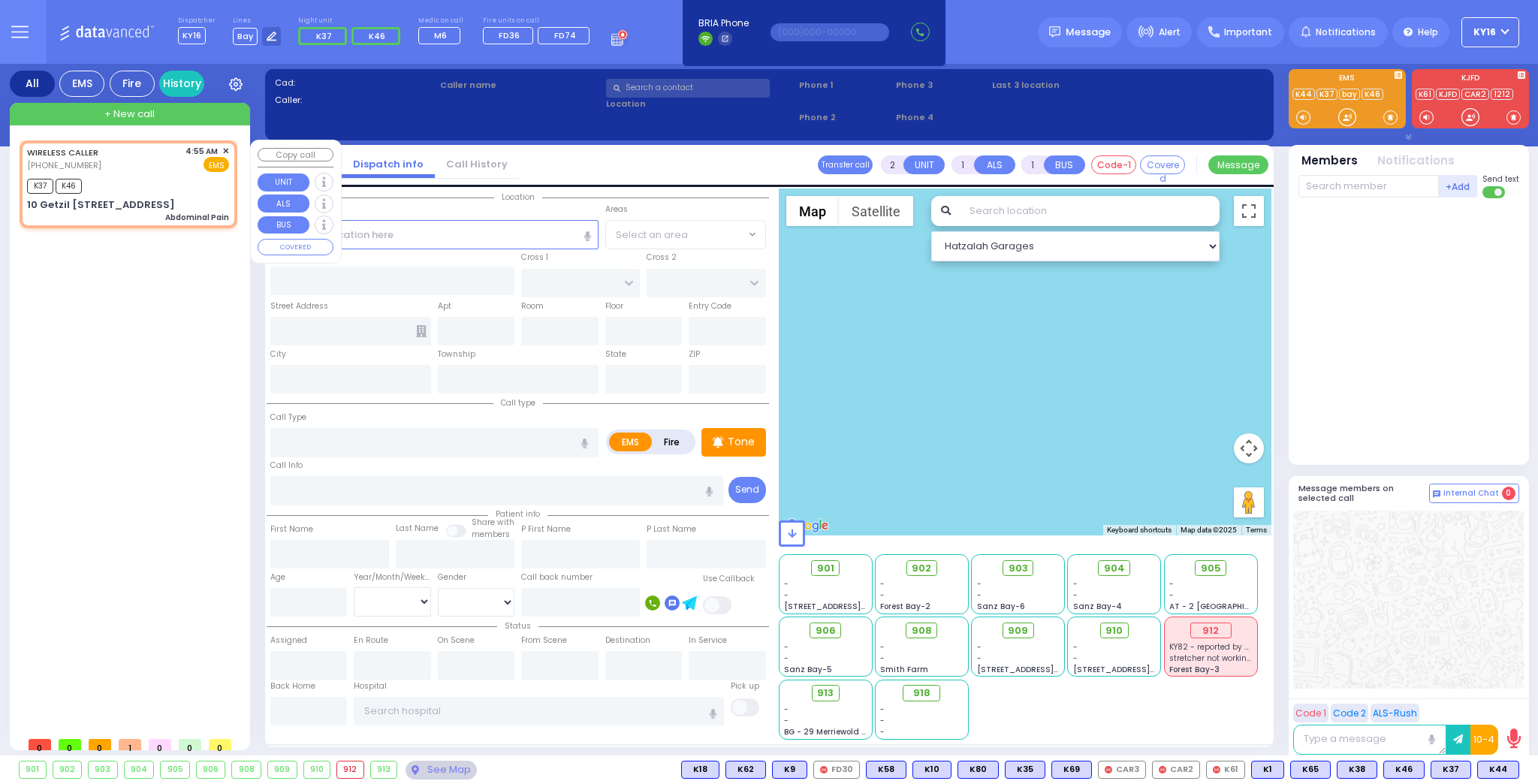
select select
type input "04:55"
type input "04:57"
type input "KERESTIER COURT"
type input "[PERSON_NAME] DR"
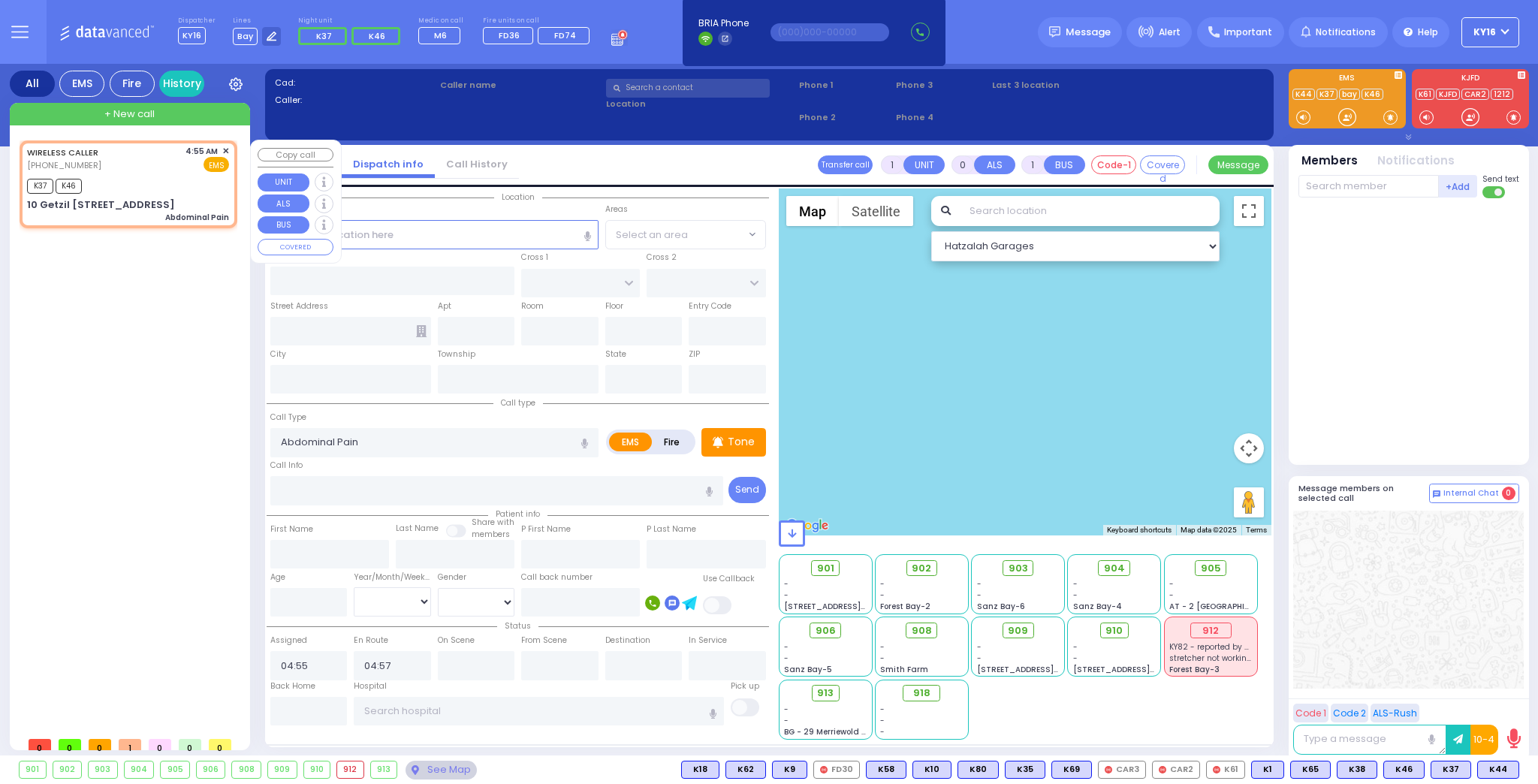
type input "10 [PERSON_NAME][GEOGRAPHIC_DATA]"
type input "201"
type input "Monroe"
type input "[US_STATE]"
type input "10950"
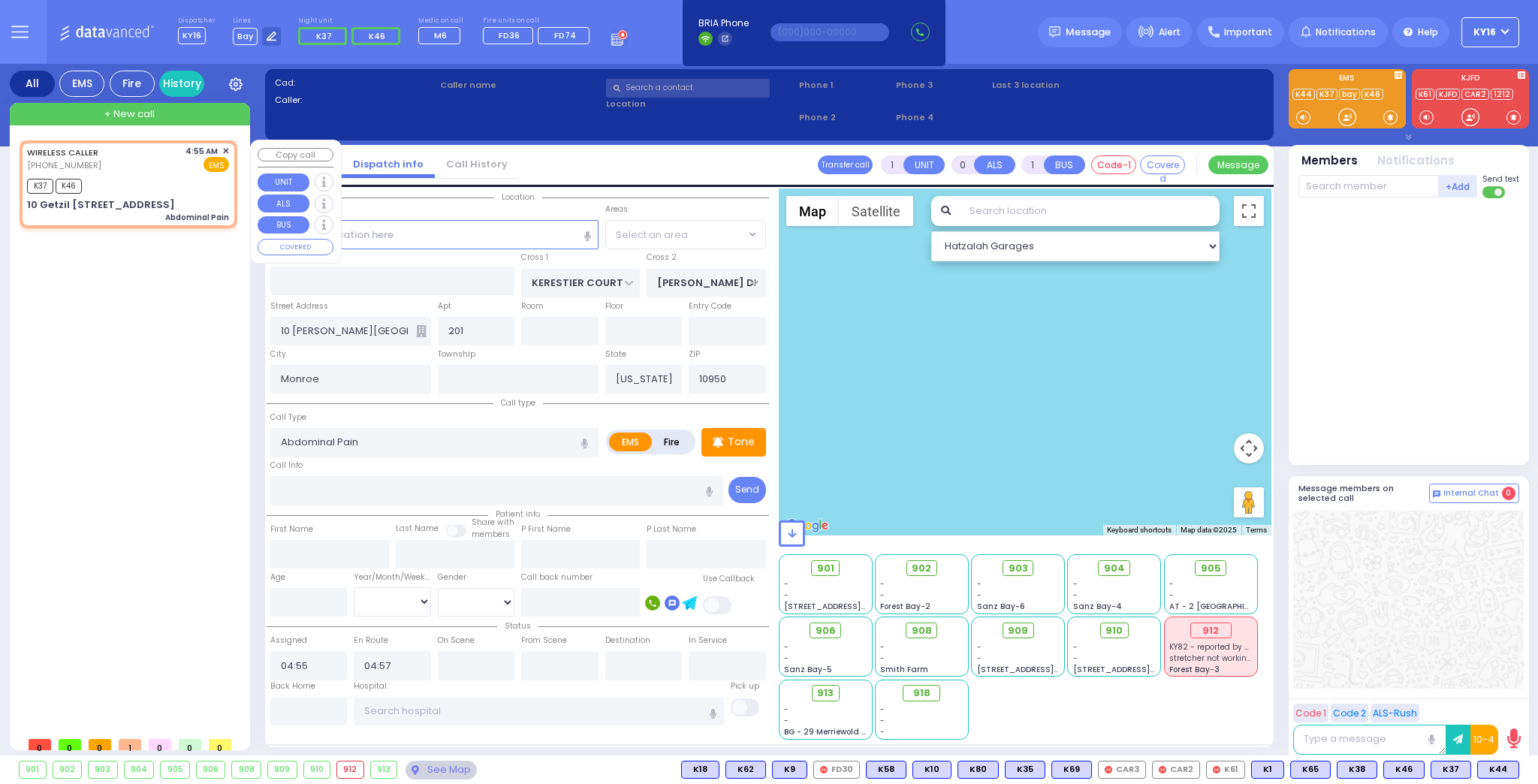
select select "SECTION 4"
select select "Hatzalah Garages"
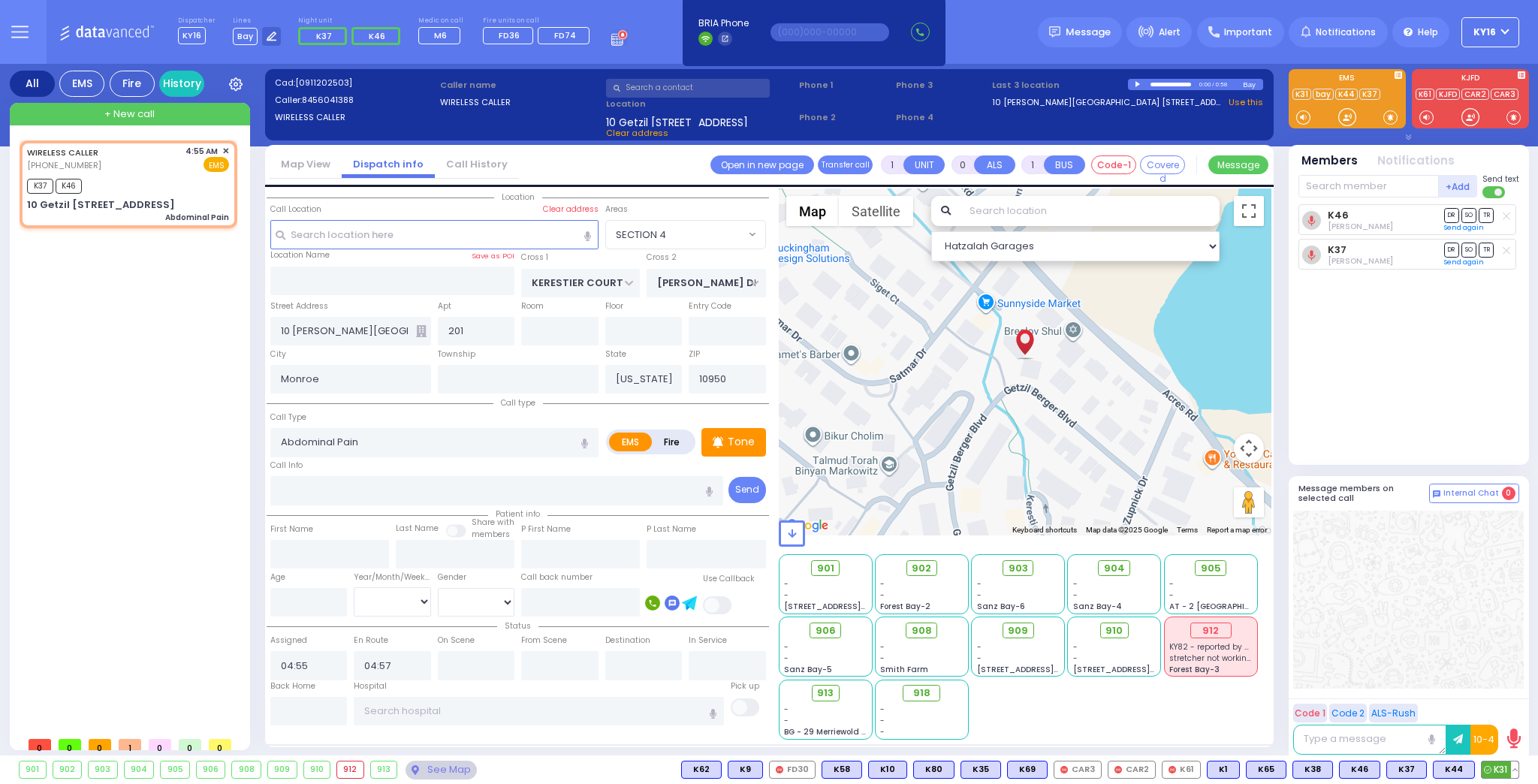
click at [1505, 766] on span "K31" at bounding box center [1499, 769] width 37 height 16
select select
radio input "true"
select select
select select "Hatzalah Garages"
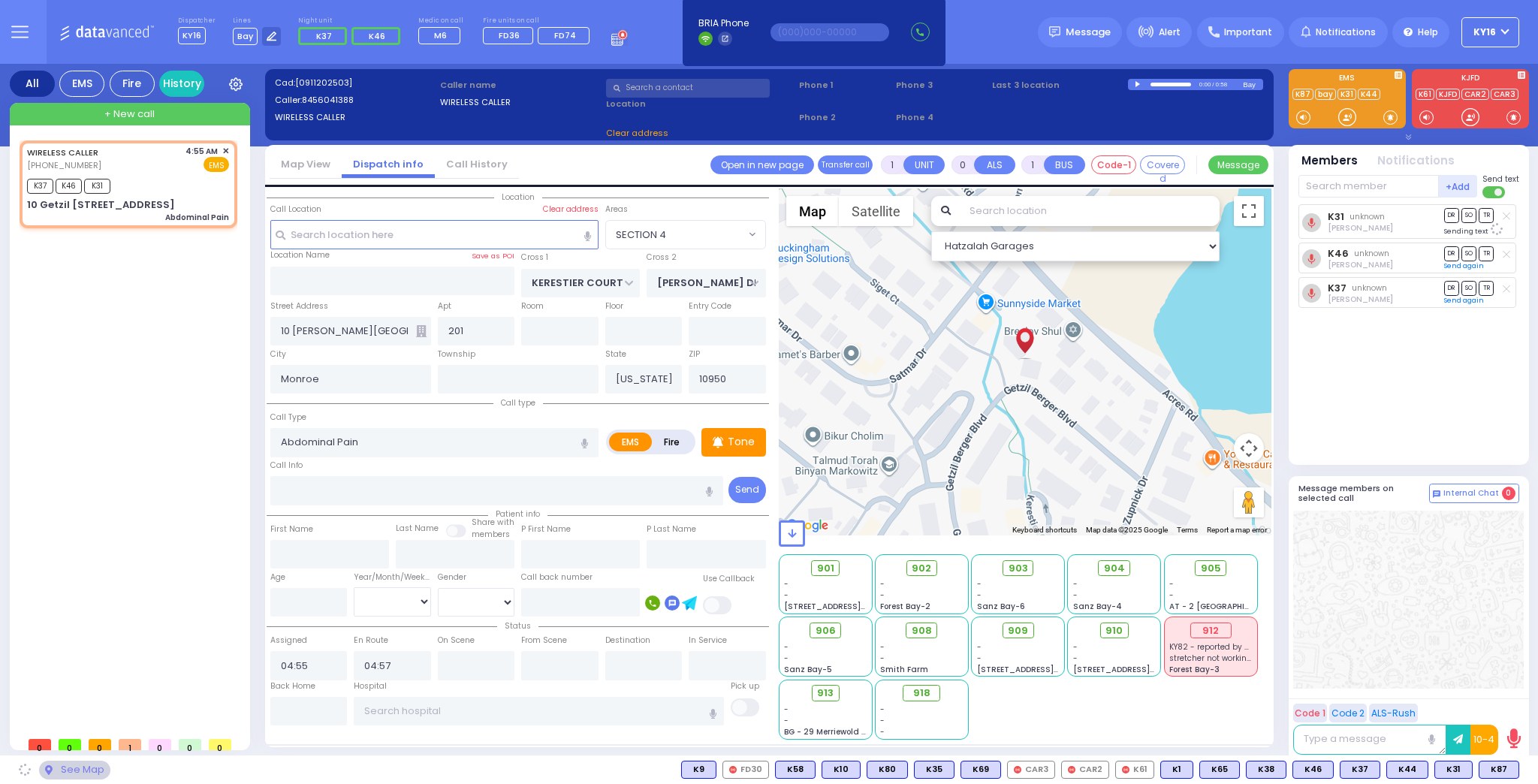
select select "SECTION 4"
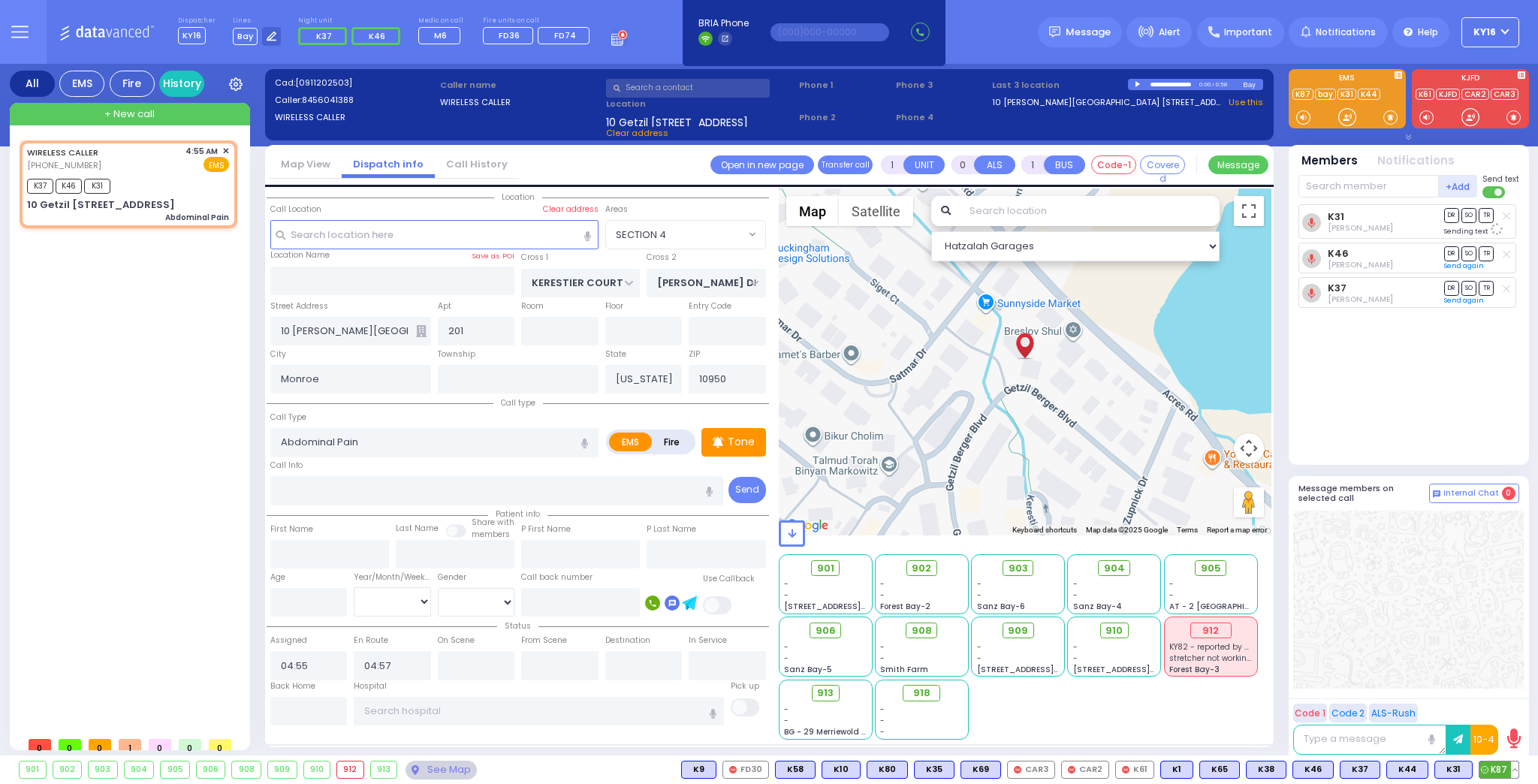
click at [1504, 765] on span "K87" at bounding box center [1498, 769] width 39 height 16
select select
radio input "true"
select select
select select "SECTION 4"
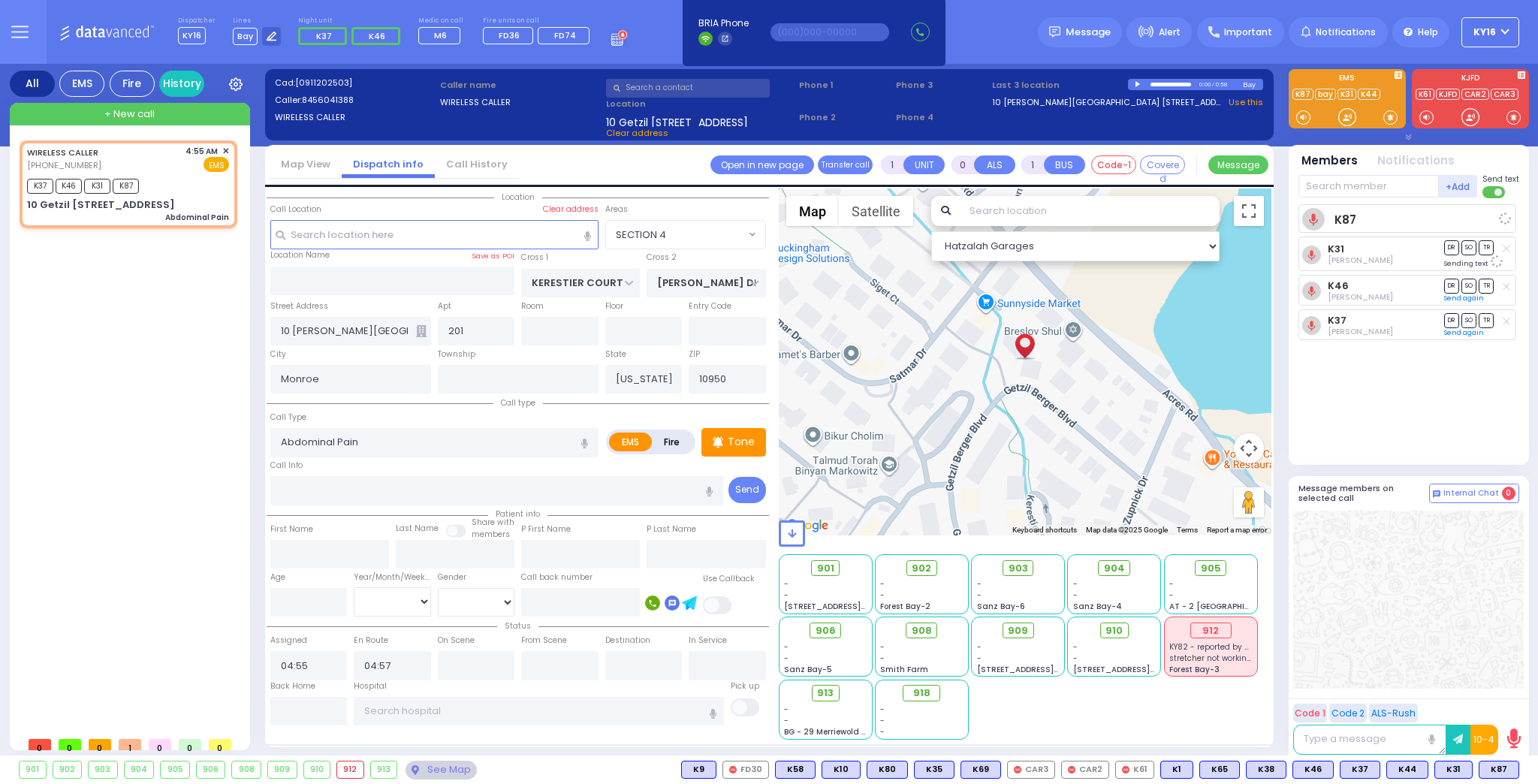
select select "Hatzalah Garages"
click at [1467, 282] on span "SO" at bounding box center [1468, 284] width 15 height 14
select select
radio input "true"
select select
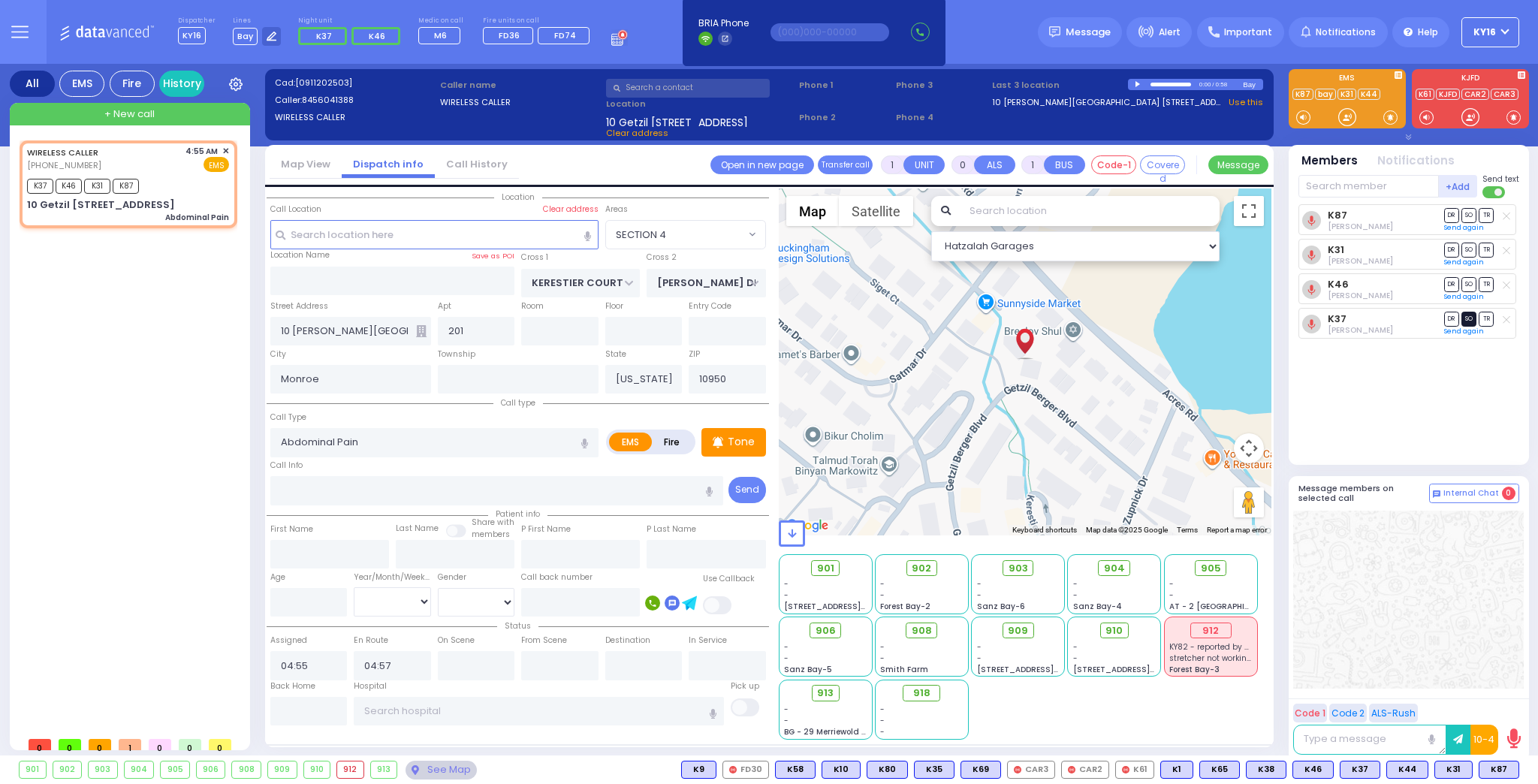
select select "Hatzalah Garages"
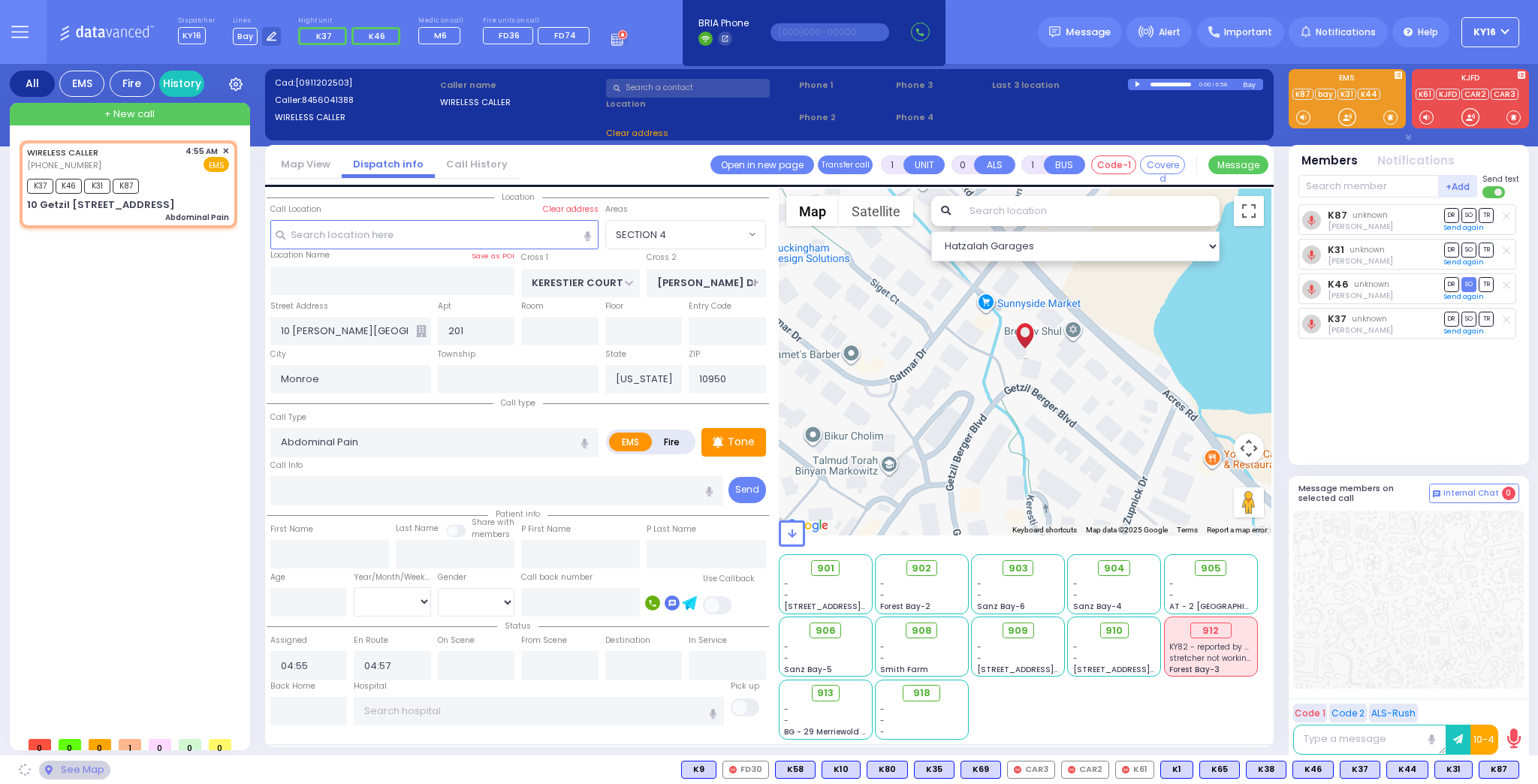
select select "SECTION 4"
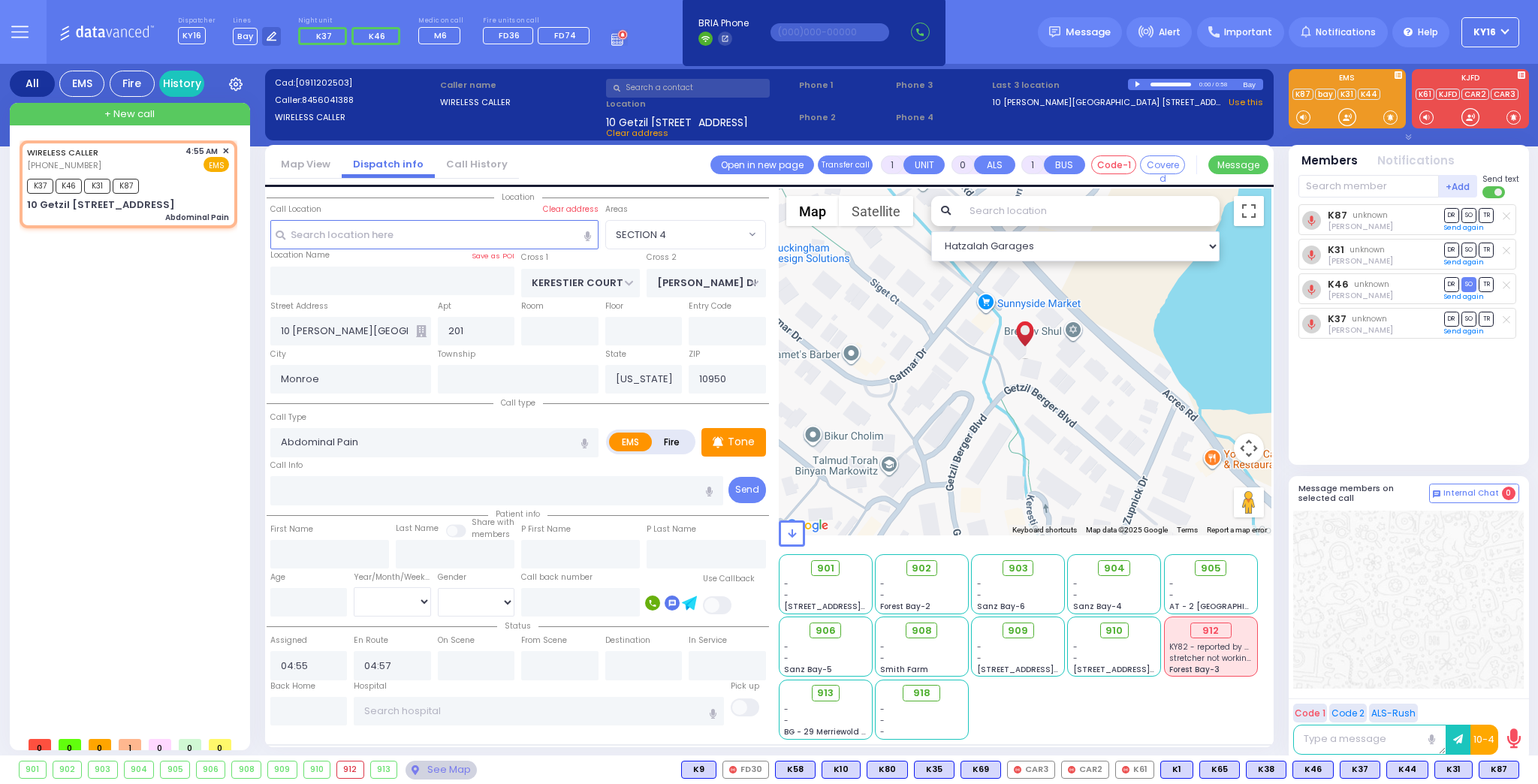
click at [1470, 315] on span "SO" at bounding box center [1468, 319] width 15 height 14
select select
radio input "true"
select select
select select "SECTION 4"
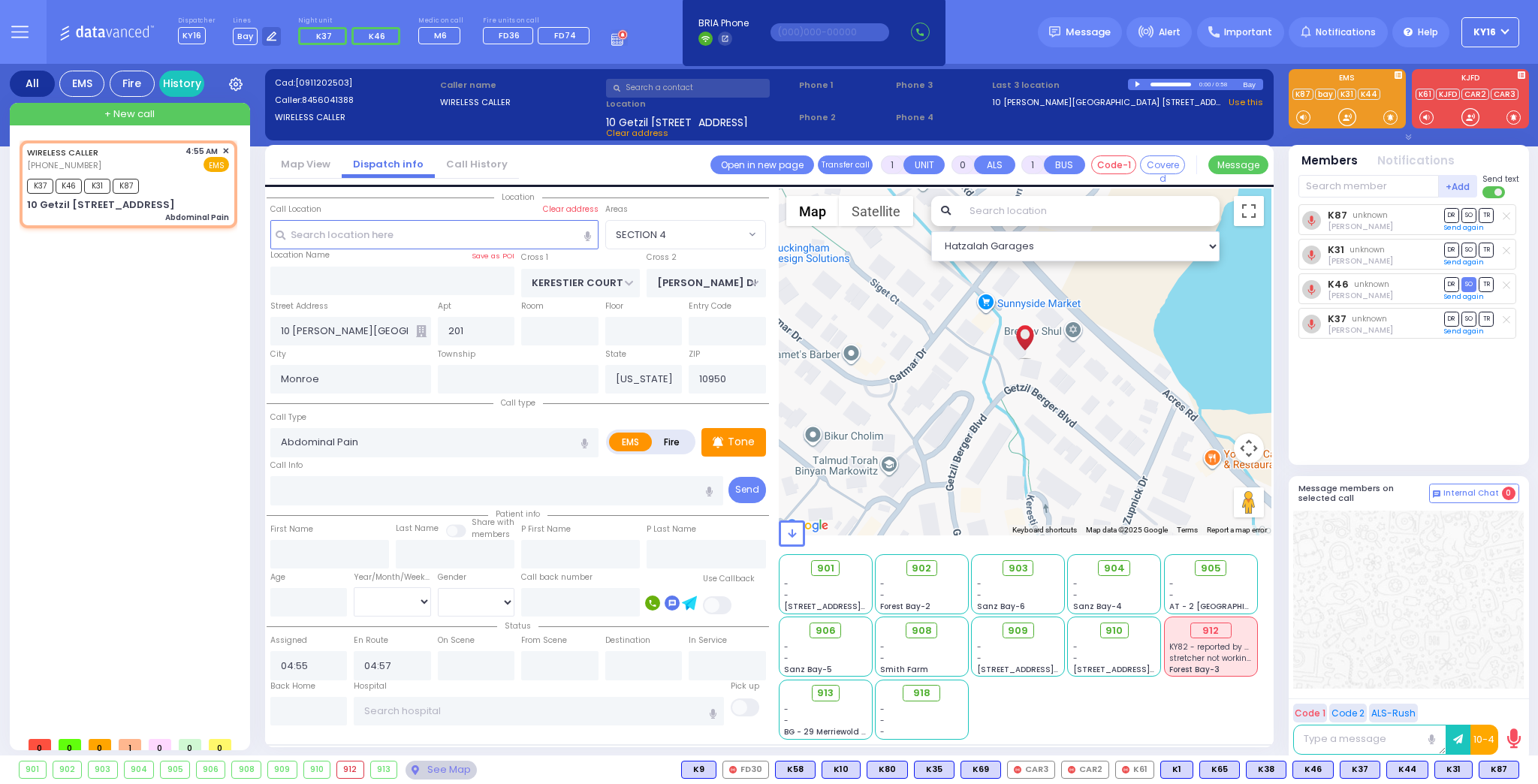
select select "Hatzalah Garages"
click at [471, 665] on input "text" at bounding box center [476, 665] width 77 height 29
type input "05:01"
click at [927, 569] on span "902" at bounding box center [927, 568] width 19 height 15
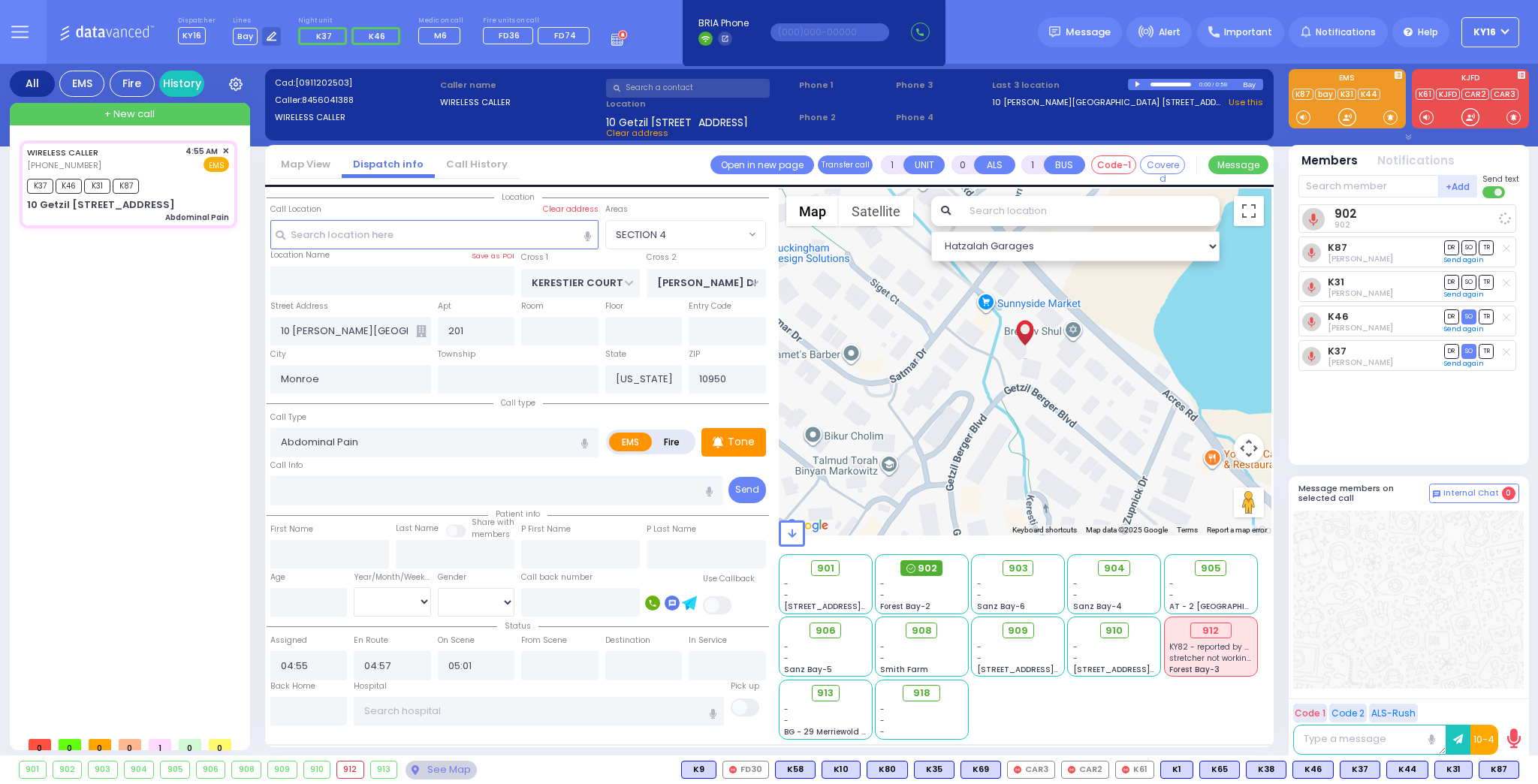
select select
radio input "true"
select select
select select "Hatzalah Garages"
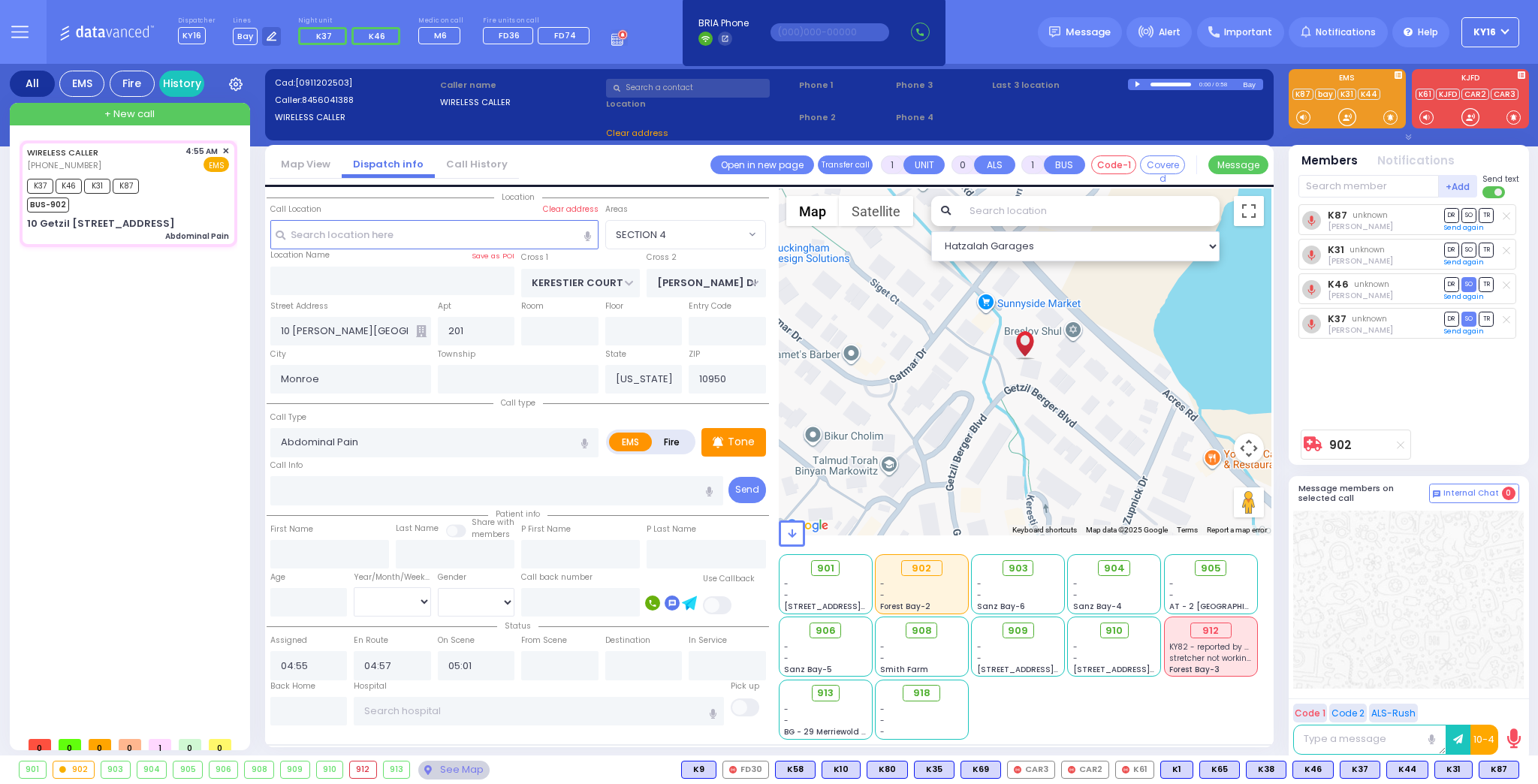
select select
radio input "true"
select select
select select "Hatzalah Garages"
select select "SECTION 4"
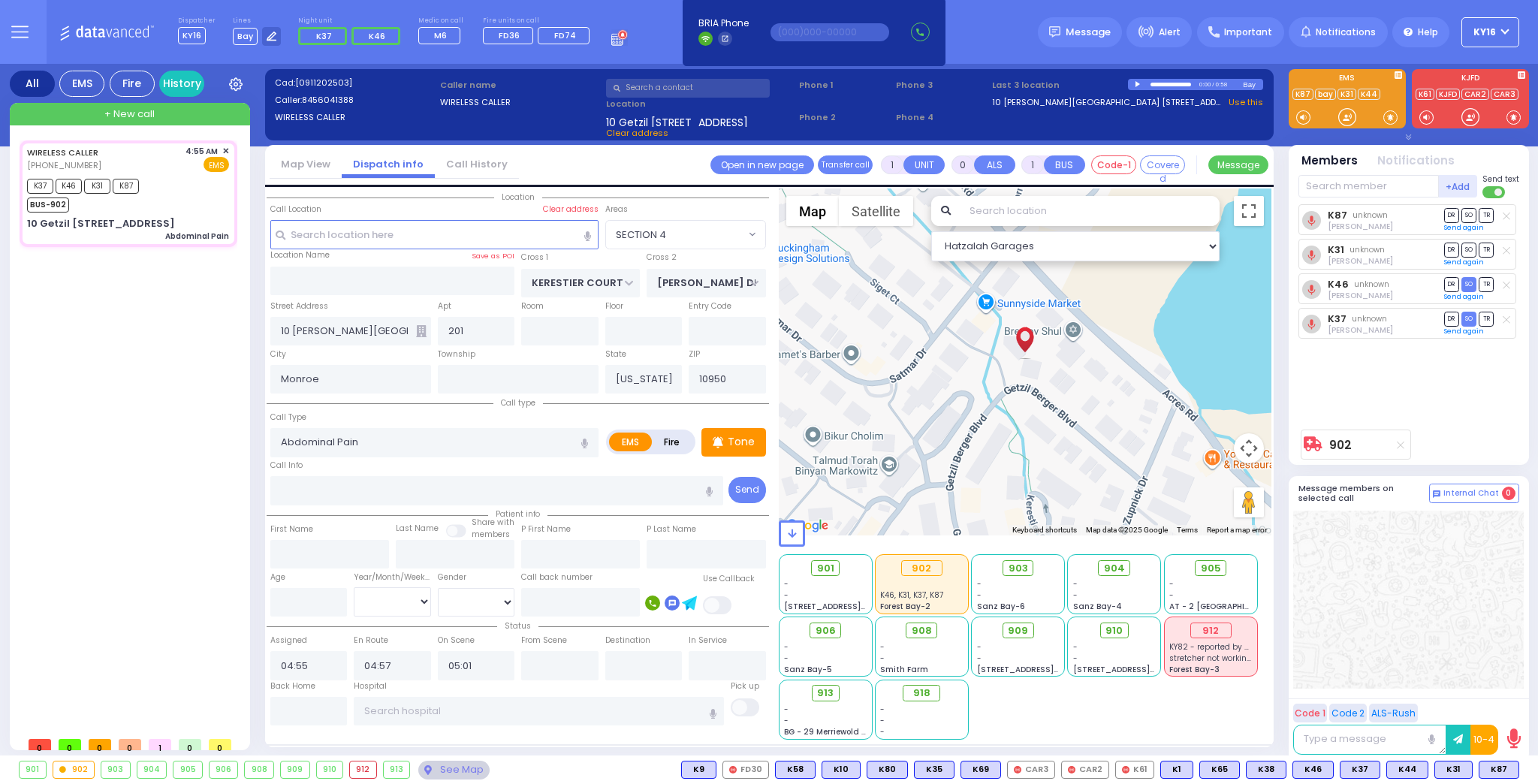
select select "SECTION 4"
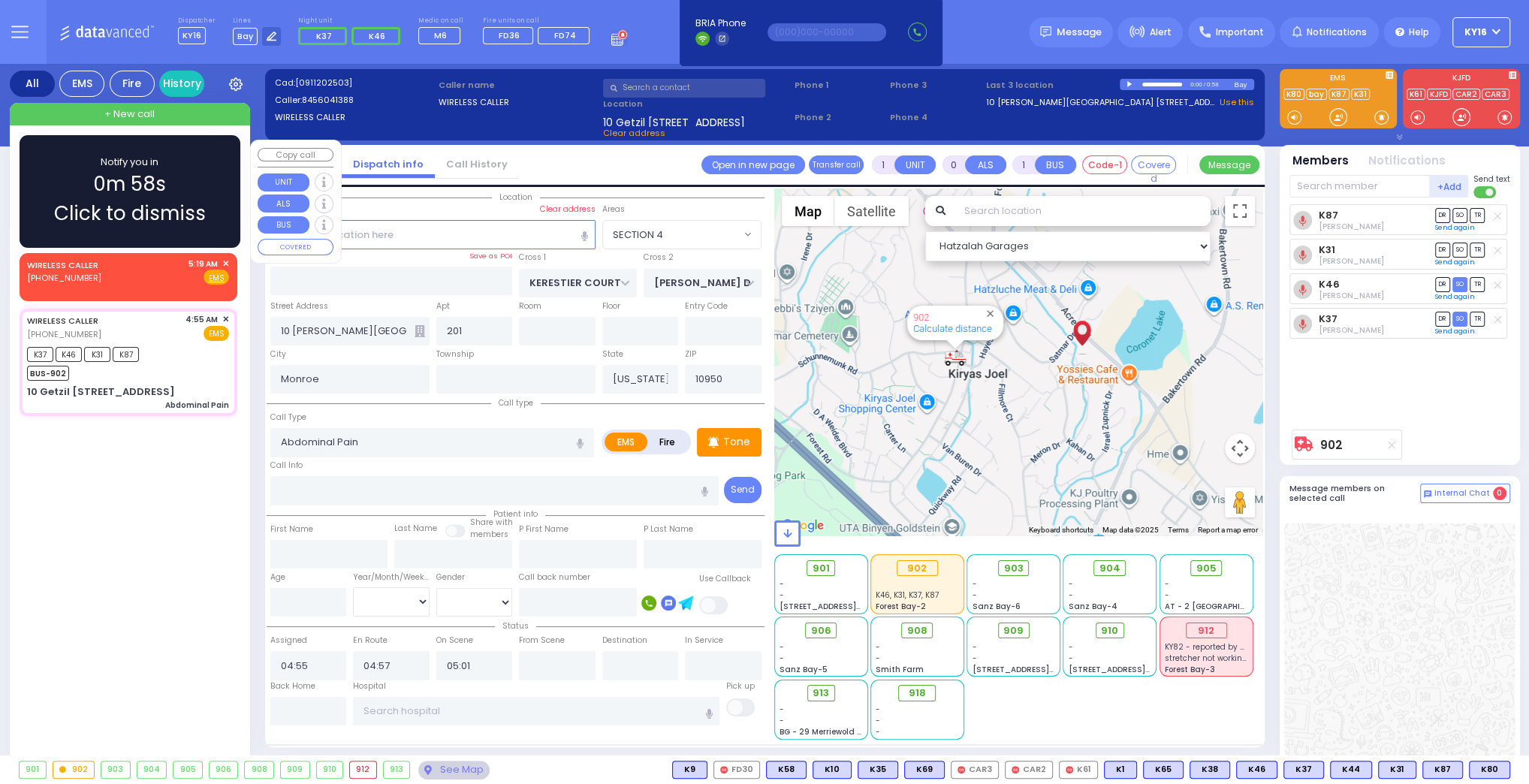
click at [130, 276] on div "WIRELESS CALLER [PHONE_NUMBER] 5:19 AM ✕ Fire EMS" at bounding box center [128, 271] width 202 height 28
type input "2"
type input "1"
select select
radio input "true"
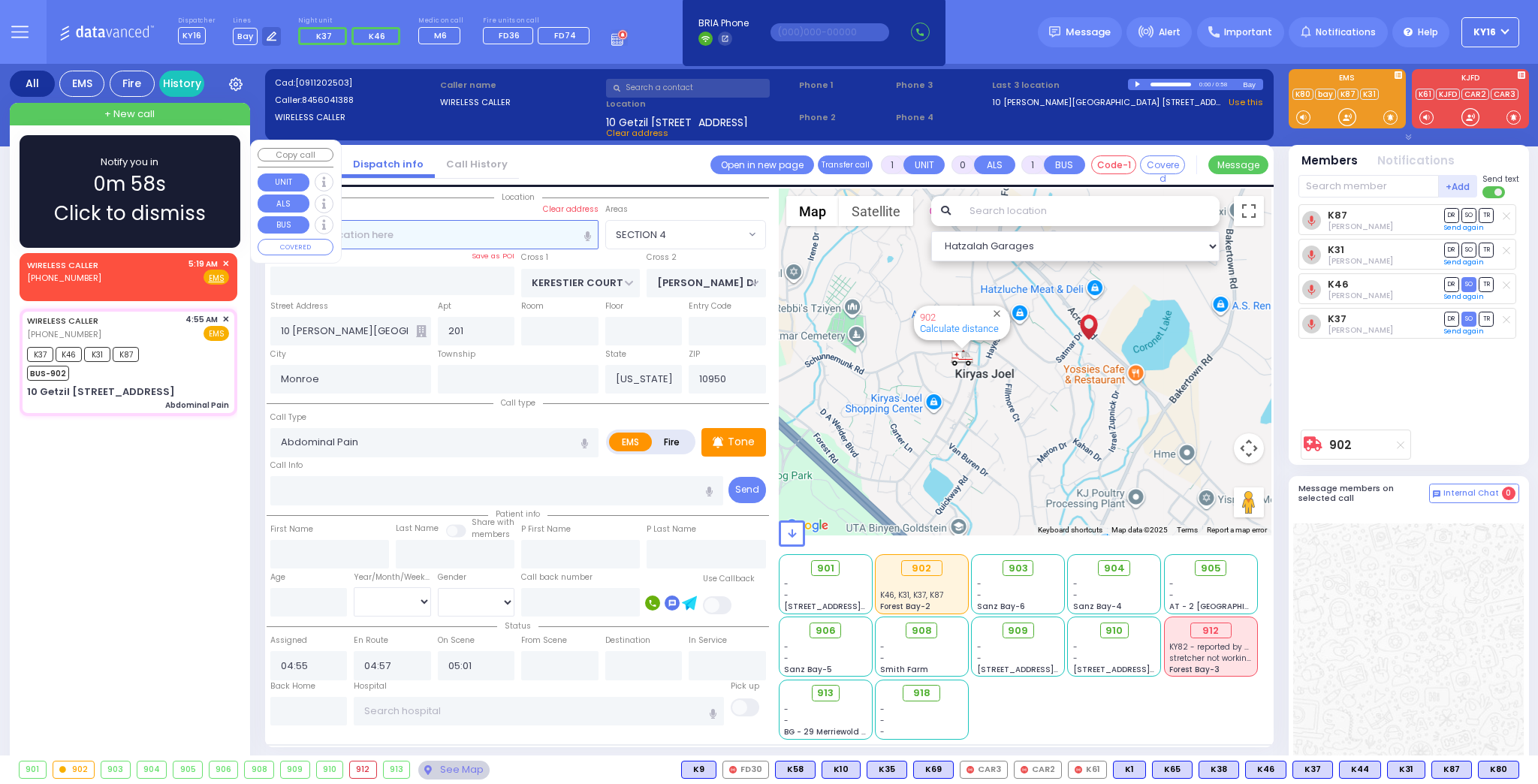
select select
type input "05:19"
select select "Hatzalah Garages"
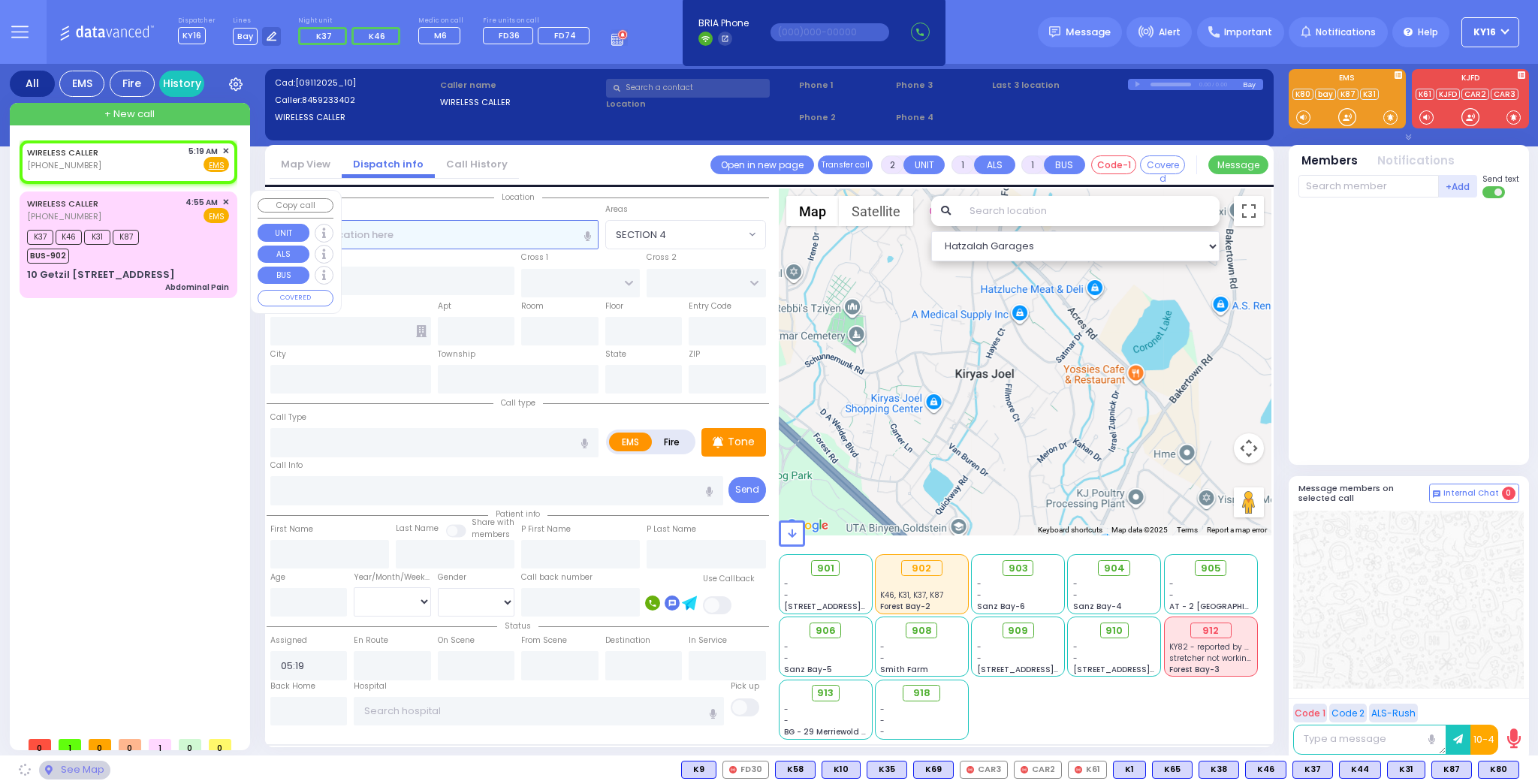
select select
radio input "true"
select select
select select "Hatzalah Garages"
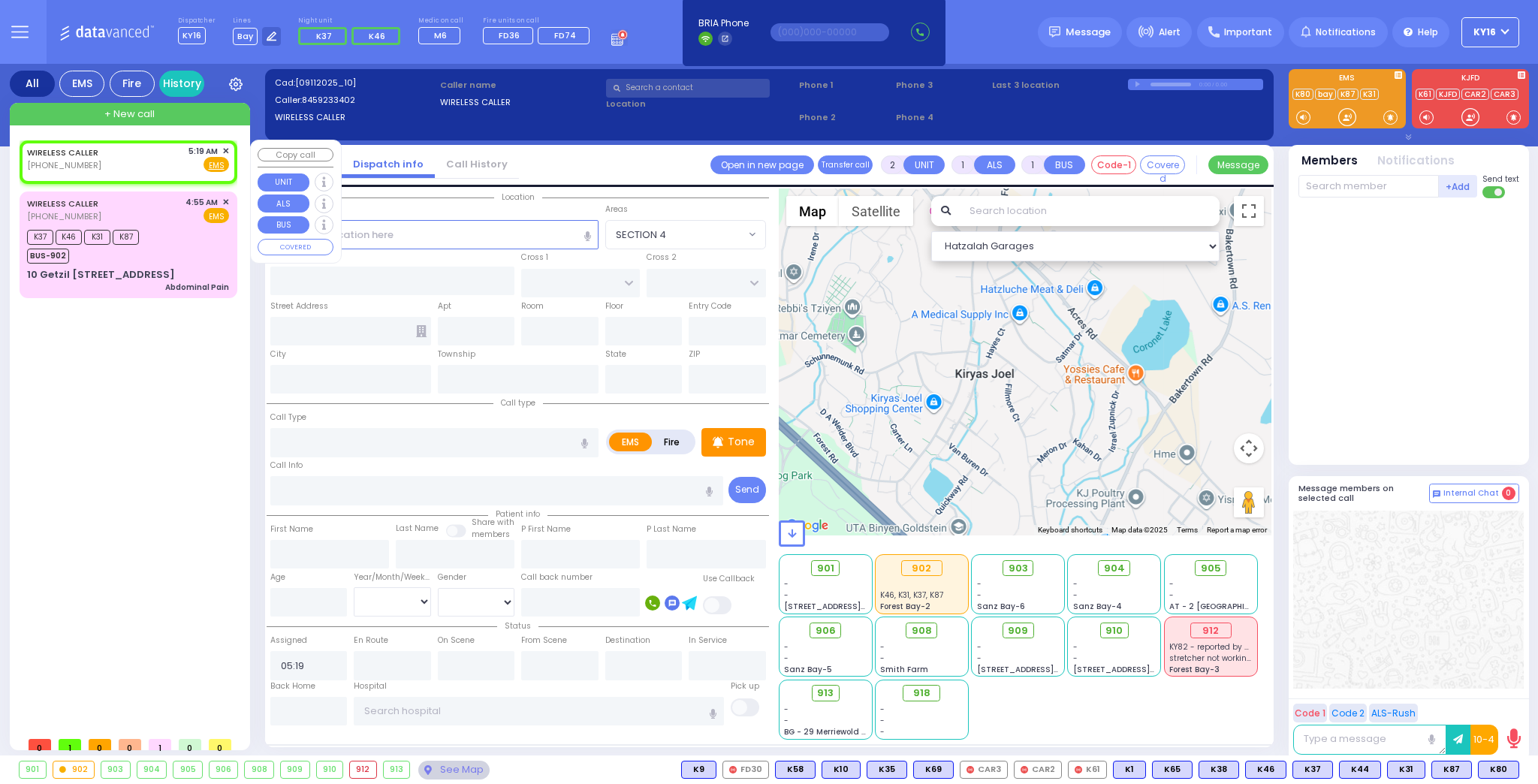
click at [226, 146] on span "✕" at bounding box center [226, 151] width 7 height 12
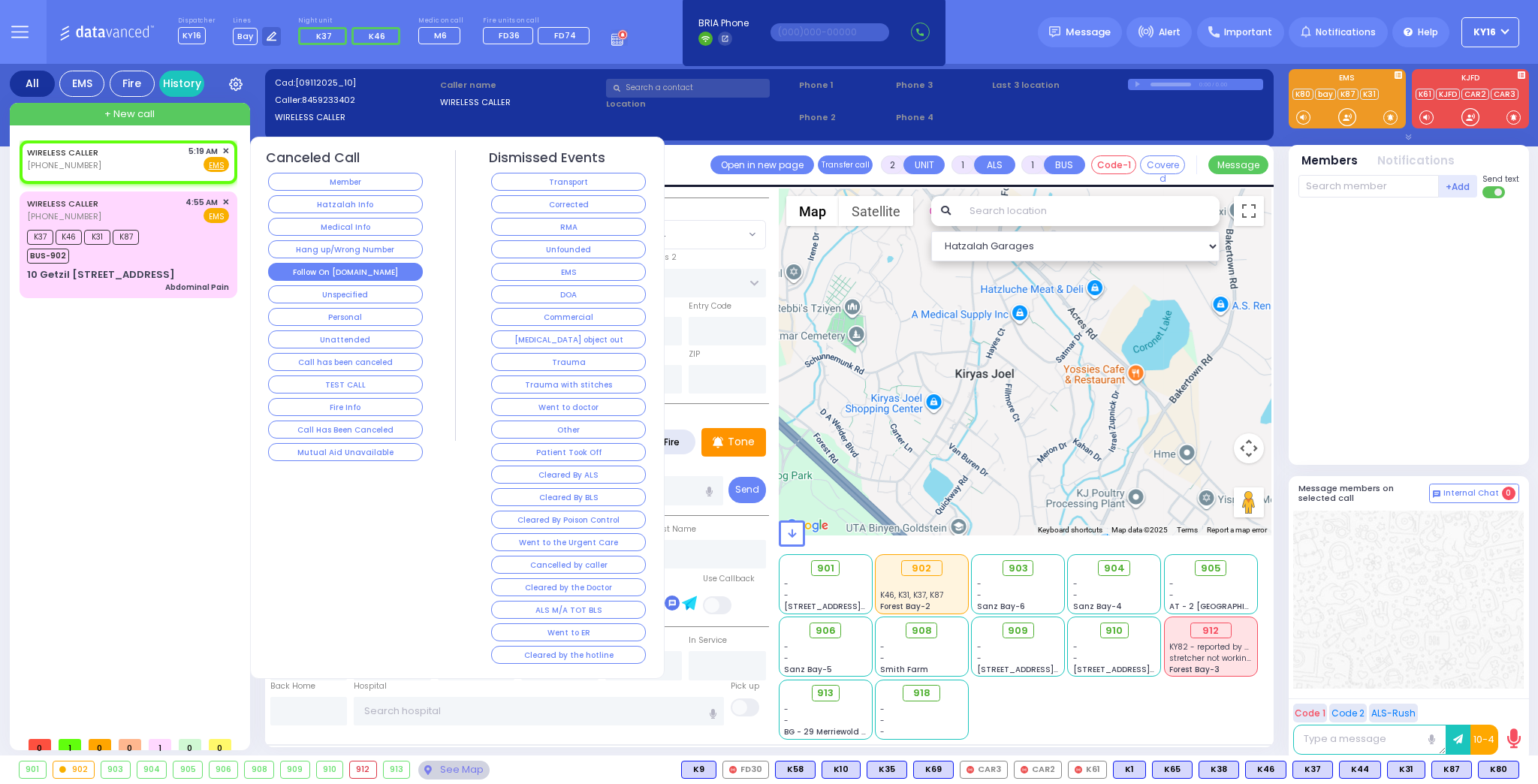
click at [373, 269] on button "Follow On [DOMAIN_NAME]" at bounding box center [345, 271] width 155 height 18
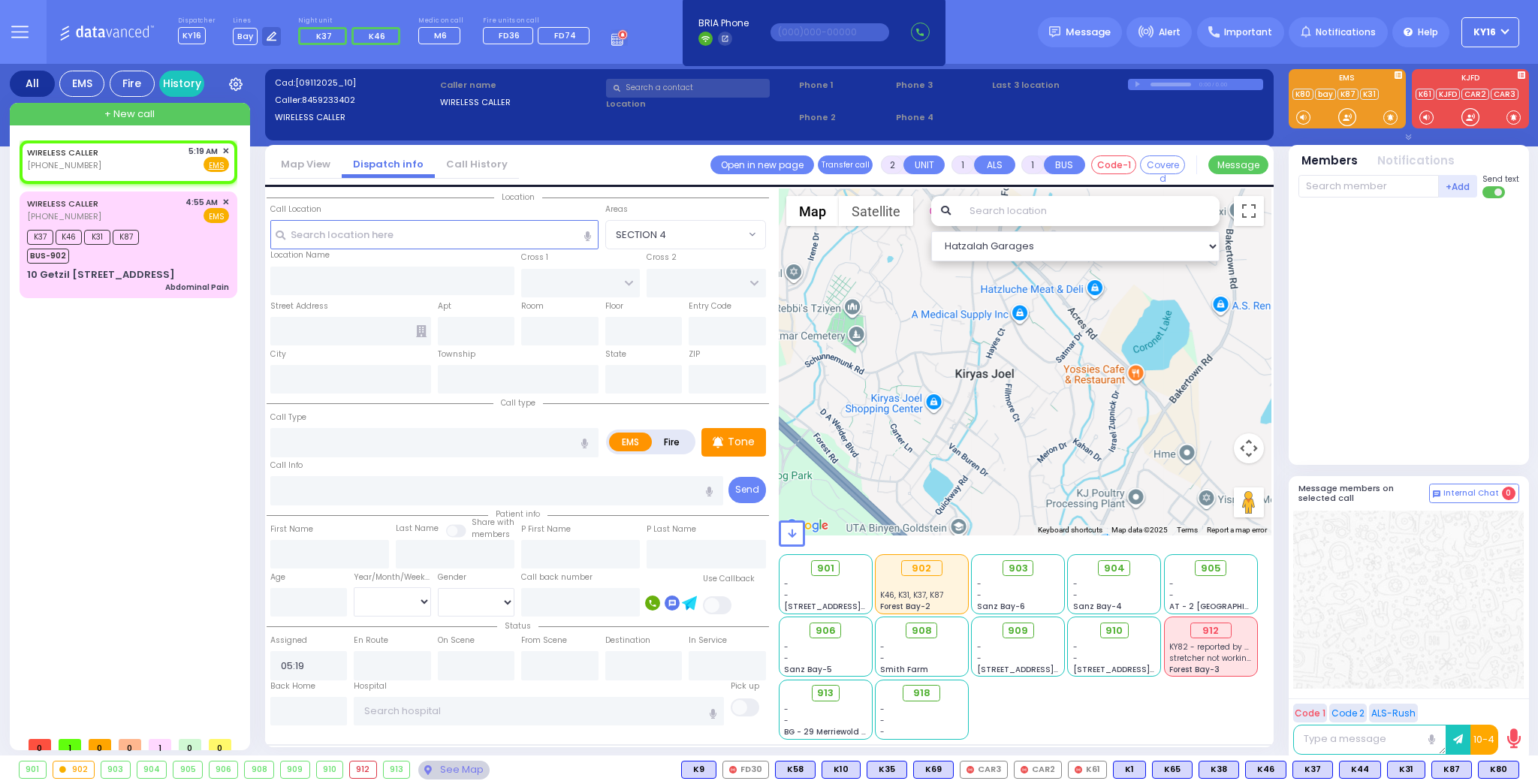
select select
radio input "true"
select select
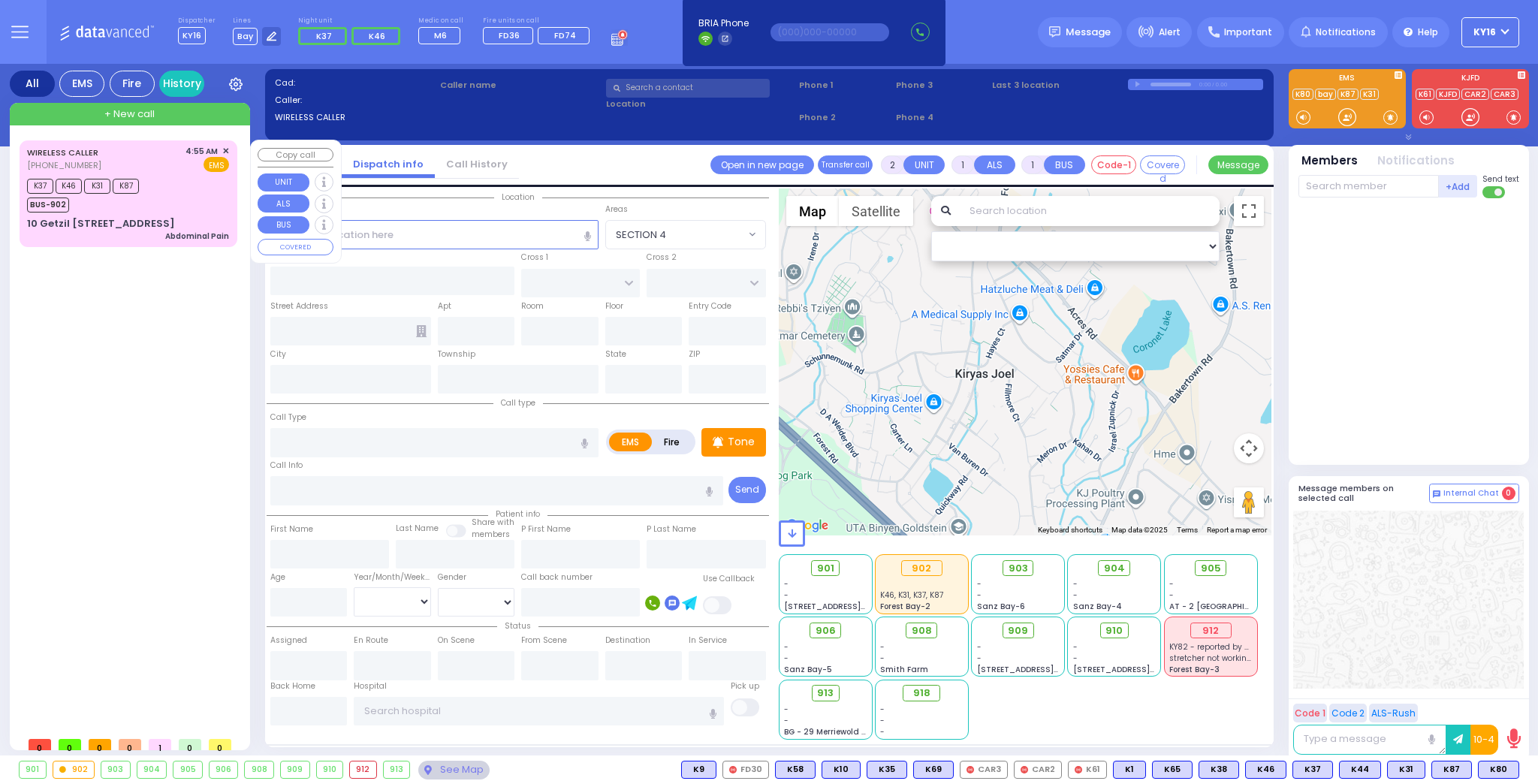
click at [203, 201] on div "K37 K46 K31 K87 BUS-902" at bounding box center [128, 194] width 202 height 37
type input "1"
type input "0"
select select
type input "Abdominal Pain"
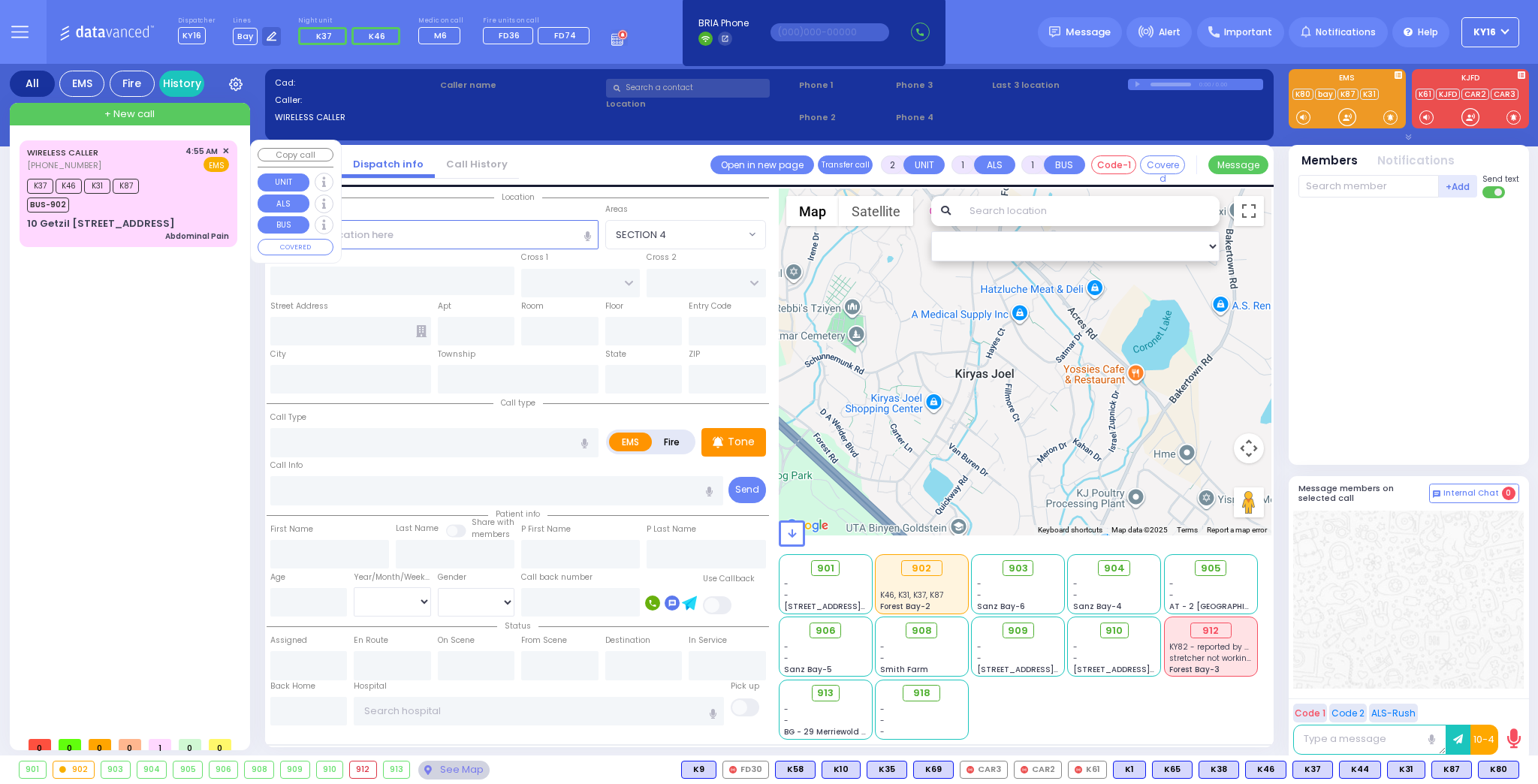
radio input "true"
select select
type input "04:55"
type input "04:57"
type input "05:01"
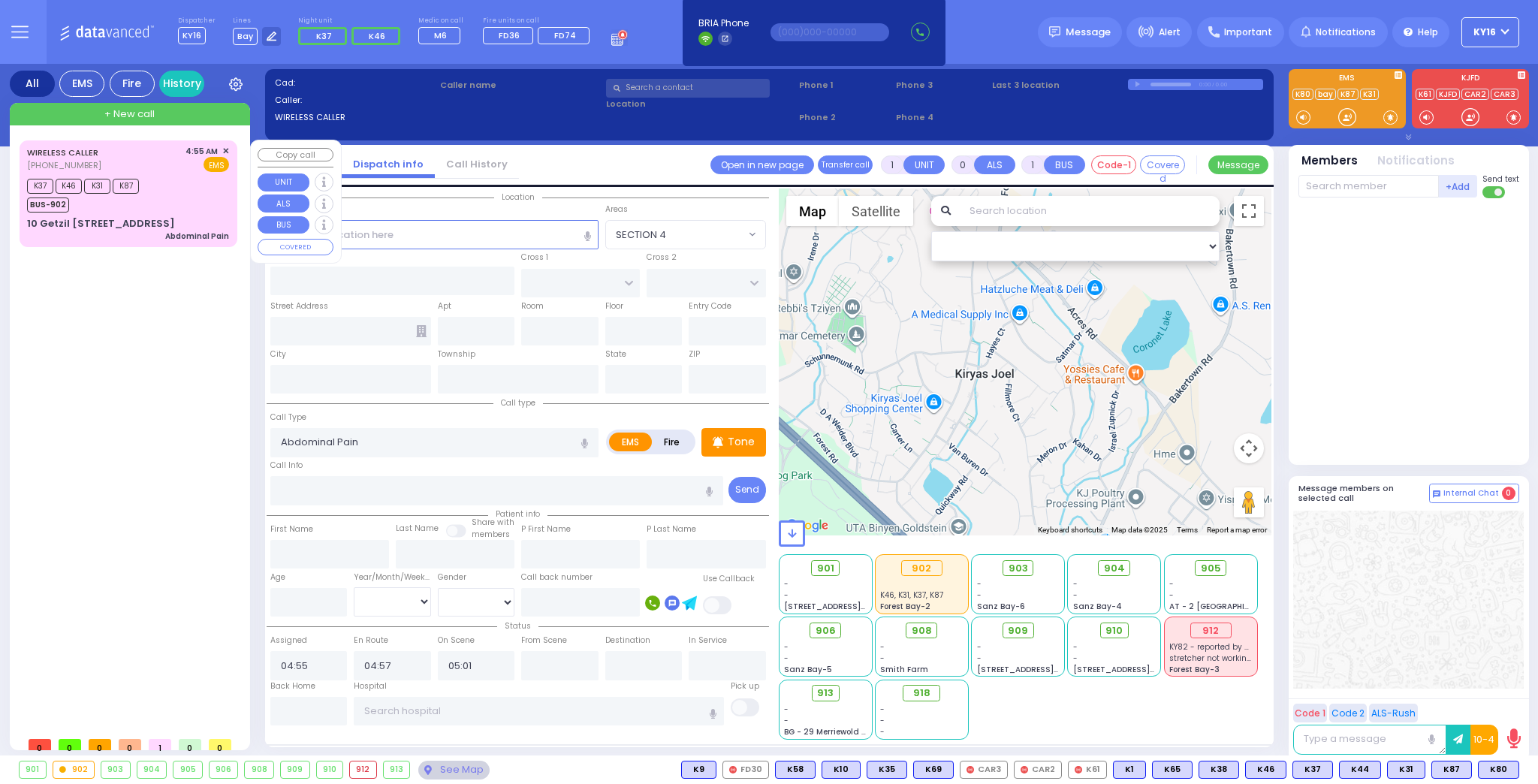
select select "Hatzalah Garages"
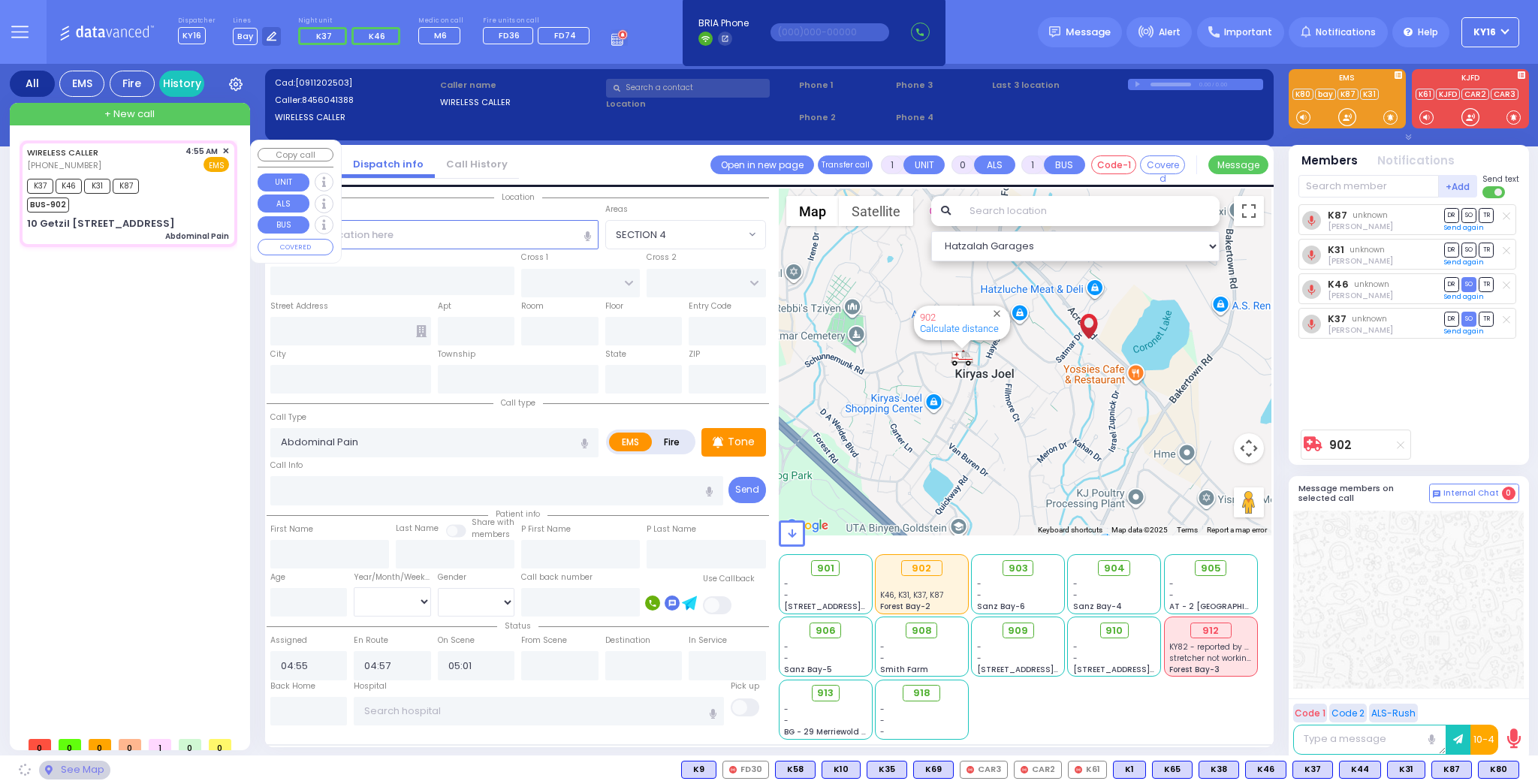
type input "KERESTIER COURT"
type input "[PERSON_NAME] DR"
type input "10 [PERSON_NAME][GEOGRAPHIC_DATA]"
type input "201"
type input "Monroe"
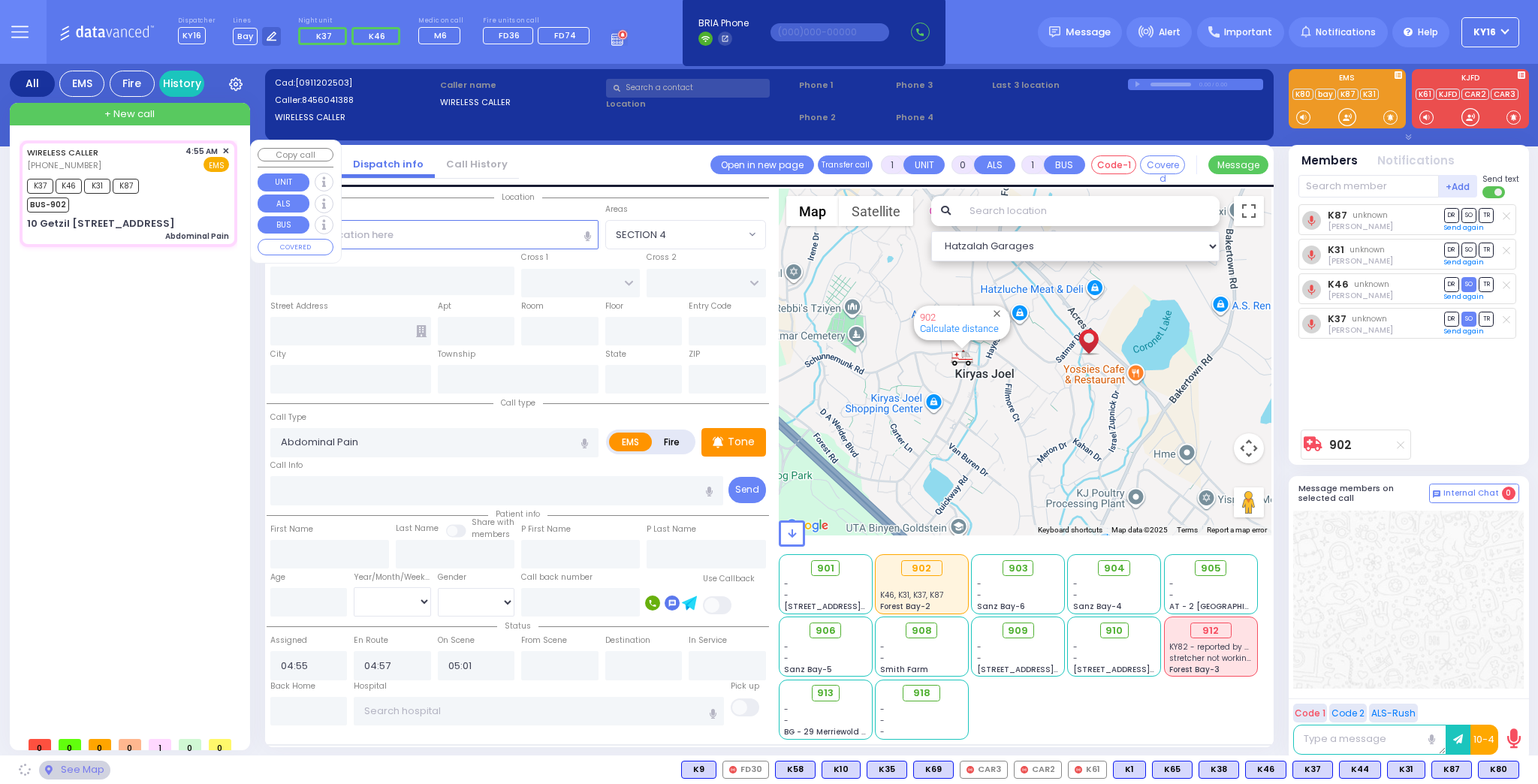
type input "[US_STATE]"
type input "10950"
select select "SECTION 4"
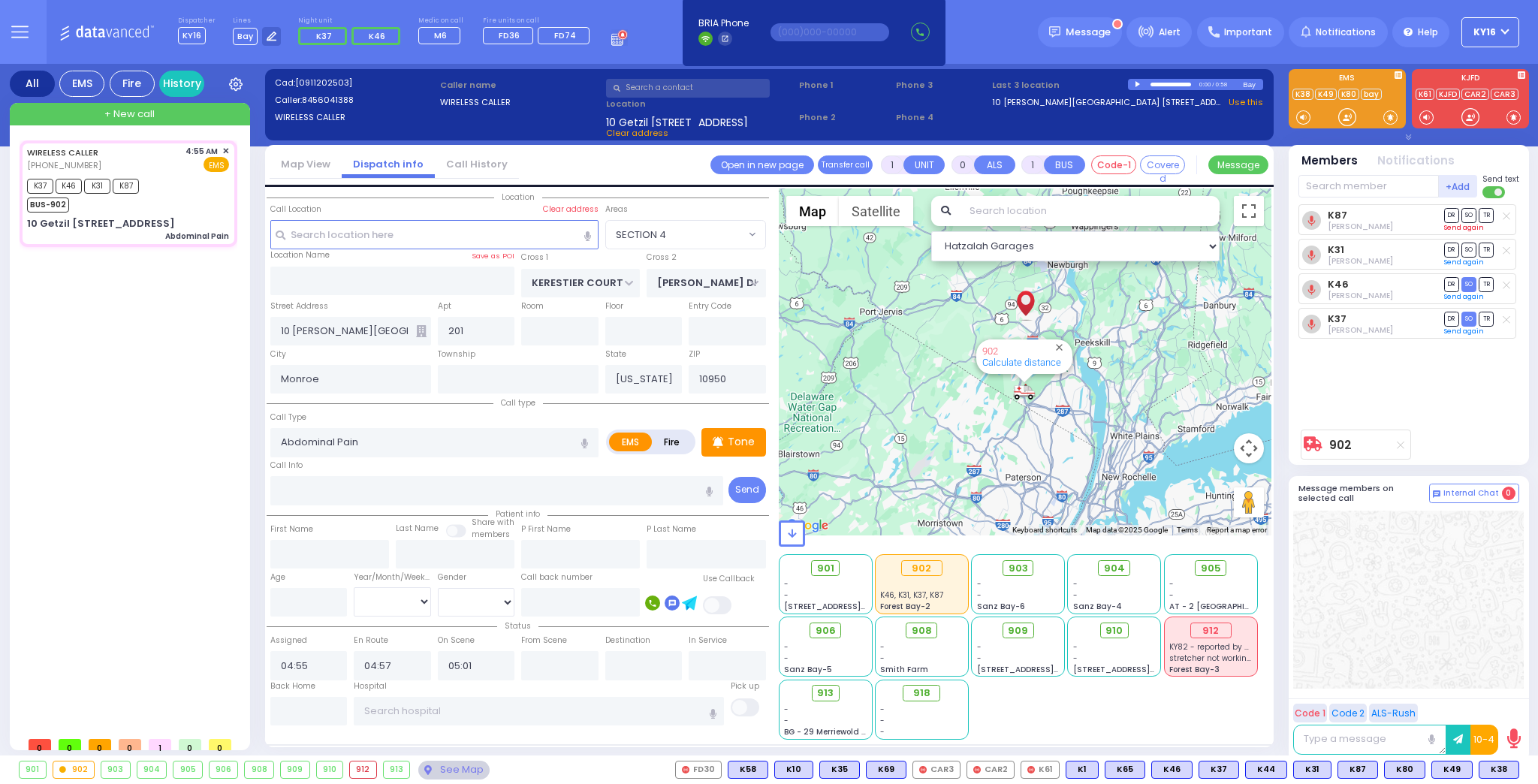
click at [1456, 223] on link "Send again" at bounding box center [1463, 228] width 40 height 9
click at [1463, 263] on link "Send again" at bounding box center [1463, 262] width 40 height 9
